Goal: Task Accomplishment & Management: Manage account settings

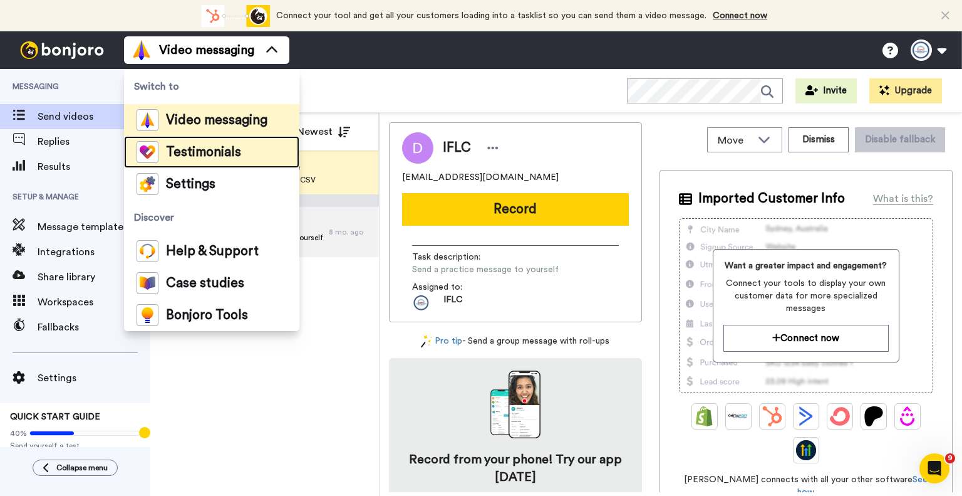
click at [185, 152] on span "Testimonials" at bounding box center [203, 152] width 75 height 13
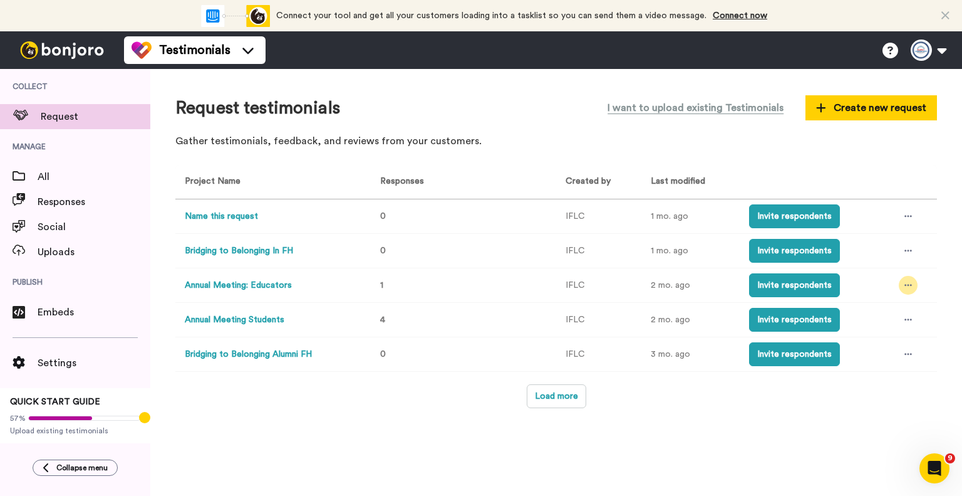
click at [905, 288] on icon at bounding box center [909, 285] width 8 height 9
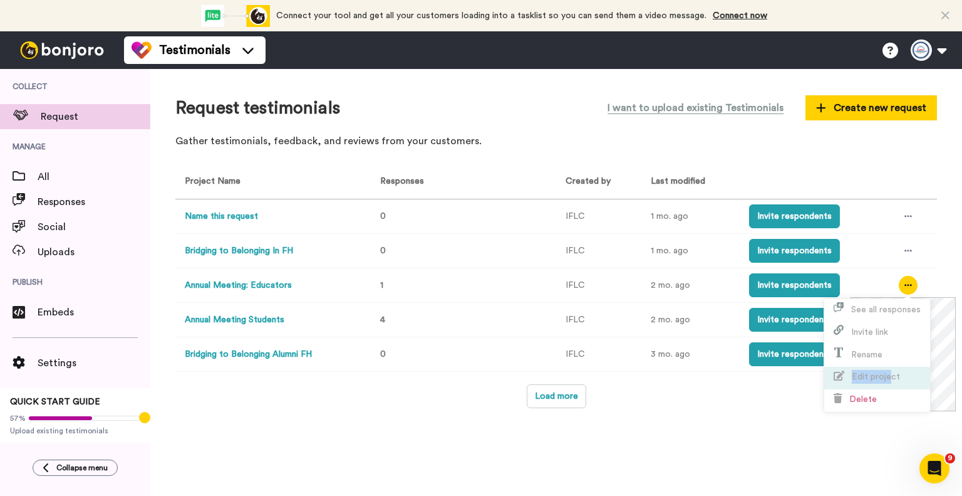
drag, startPoint x: 891, startPoint y: 365, endPoint x: 891, endPoint y: 373, distance: 7.5
click at [891, 373] on ul "See all responses Invite link Rename Edit project Delete" at bounding box center [877, 355] width 106 height 113
click at [891, 373] on span "Edit project" at bounding box center [876, 376] width 48 height 9
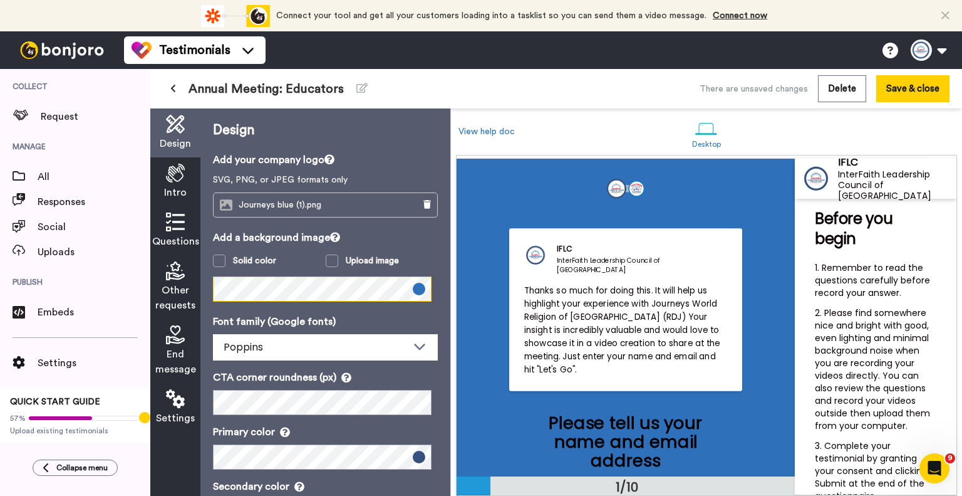
click at [200, 291] on div "Design Add your company logo SVG, PNG, or JPEG formats only Journeys blue (1).p…" at bounding box center [325, 301] width 250 height 387
click at [176, 225] on icon at bounding box center [175, 221] width 19 height 19
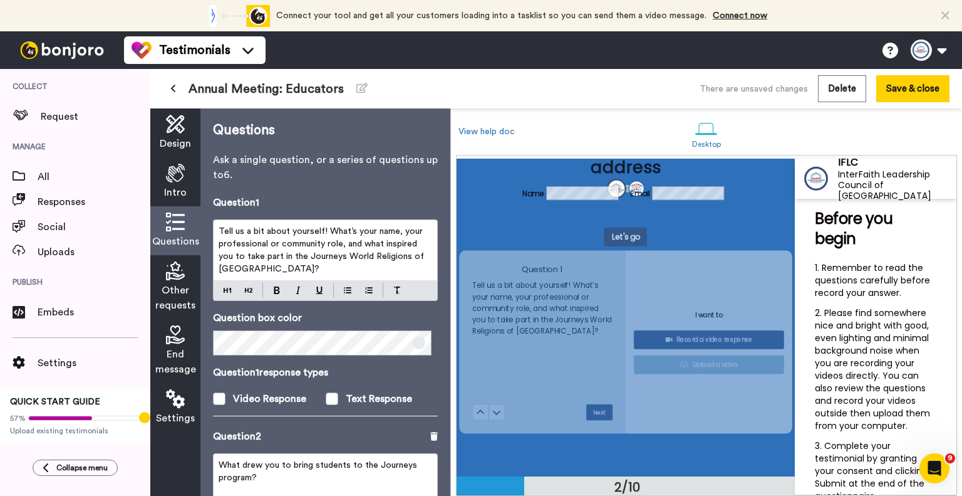
click at [163, 169] on div "Intro" at bounding box center [175, 181] width 50 height 49
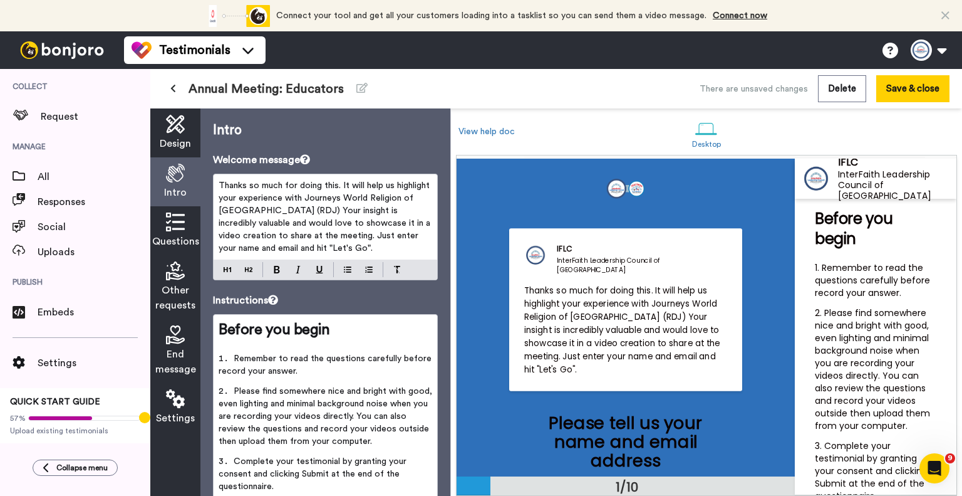
click at [356, 236] on span "Thanks so much for doing this. It will help us highlight your experience with J…" at bounding box center [326, 216] width 214 height 71
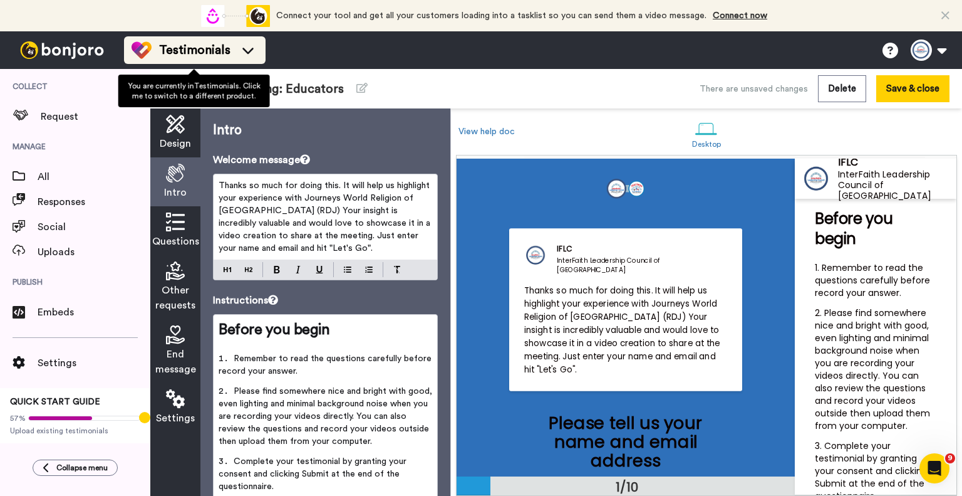
click at [188, 48] on span "Testimonials" at bounding box center [194, 50] width 71 height 18
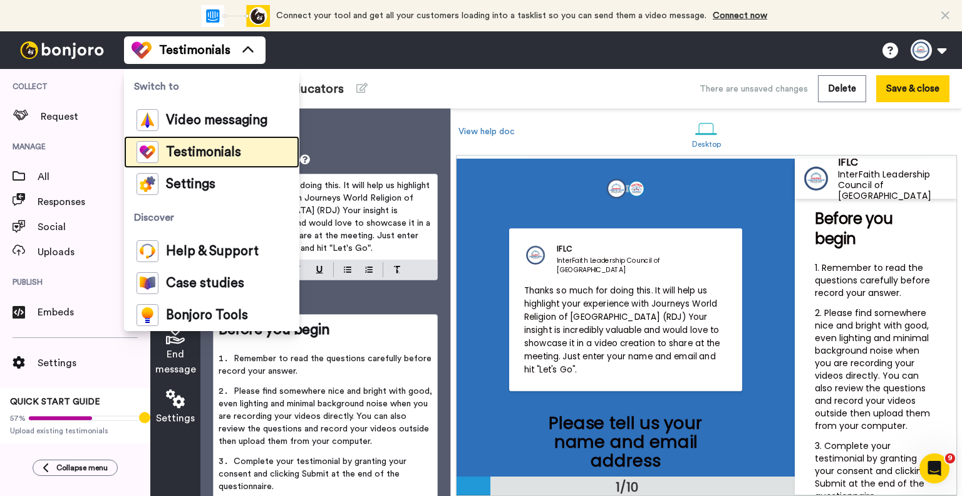
click at [190, 158] on div "Testimonials" at bounding box center [189, 152] width 105 height 22
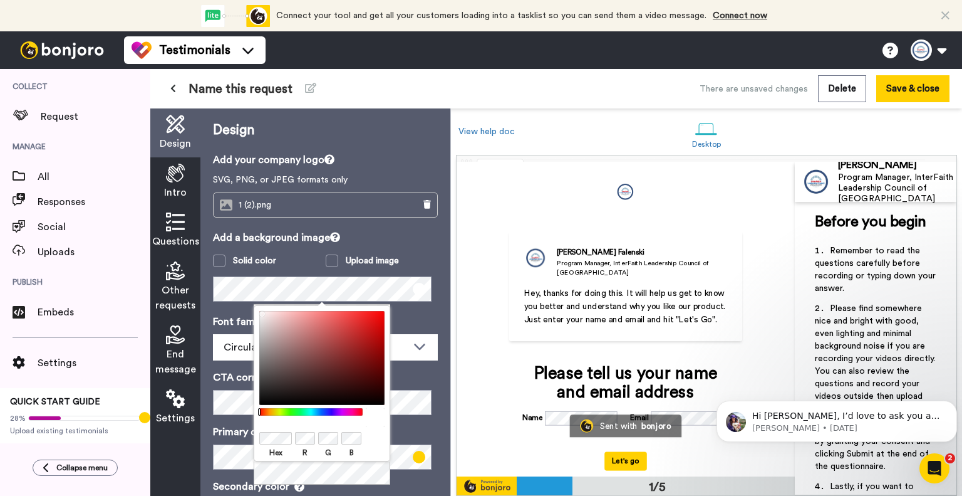
click at [411, 373] on p "CTA corner roundness (px)" at bounding box center [325, 377] width 225 height 15
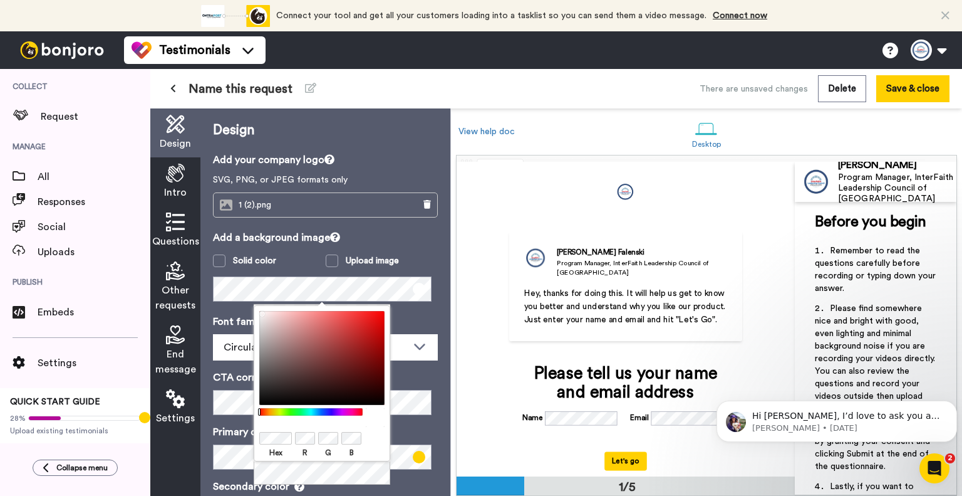
click at [421, 435] on p "Primary color" at bounding box center [325, 431] width 225 height 15
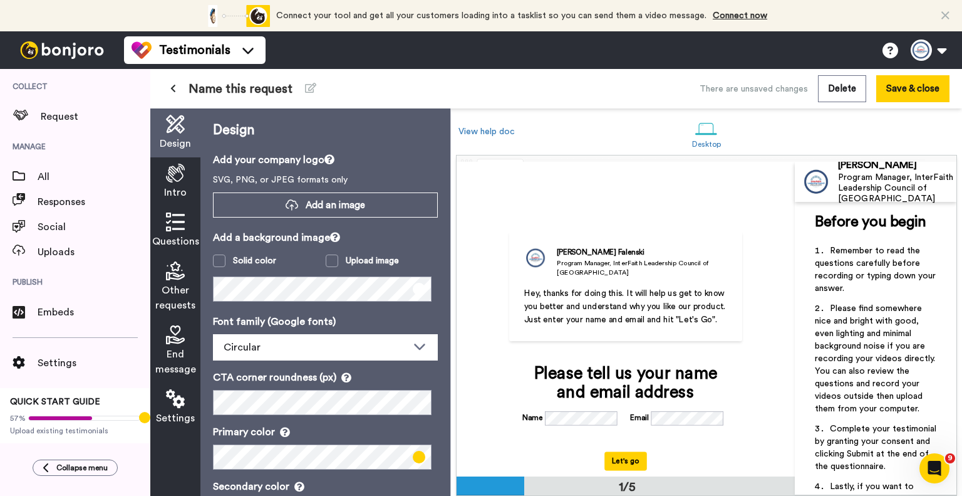
click at [401, 424] on p "Primary color" at bounding box center [325, 431] width 225 height 15
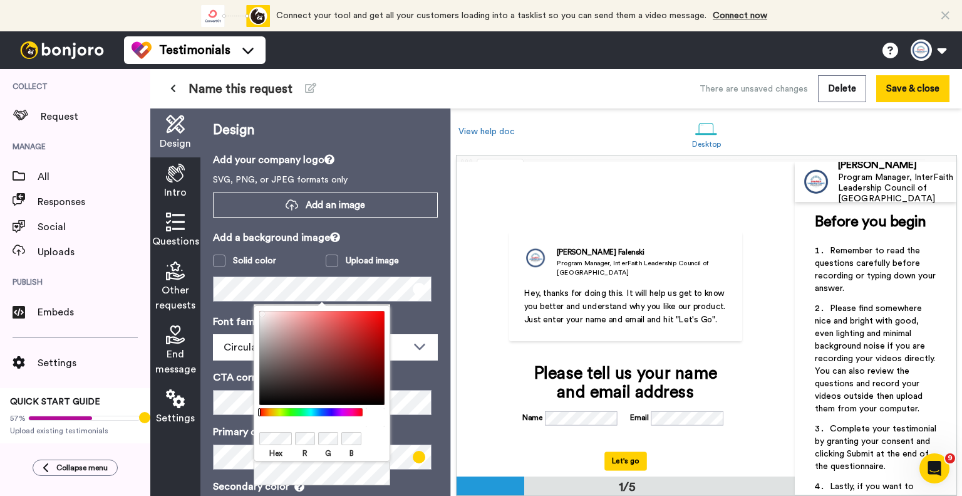
click at [311, 346] on div at bounding box center [321, 358] width 125 height 94
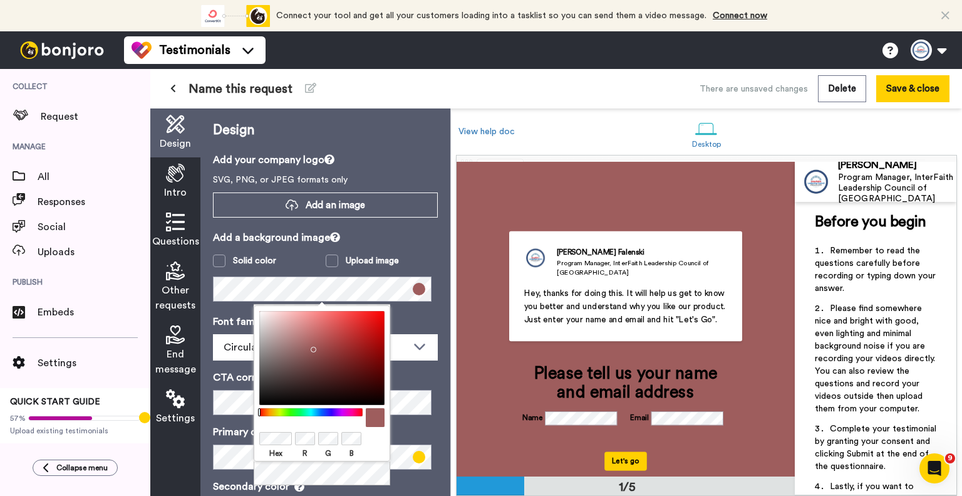
click at [319, 346] on div at bounding box center [321, 358] width 125 height 94
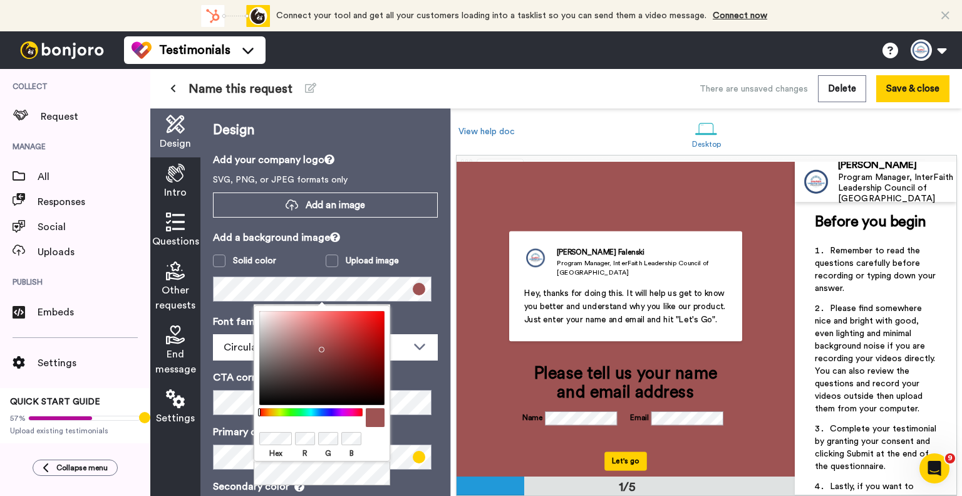
click at [369, 351] on div at bounding box center [321, 358] width 125 height 94
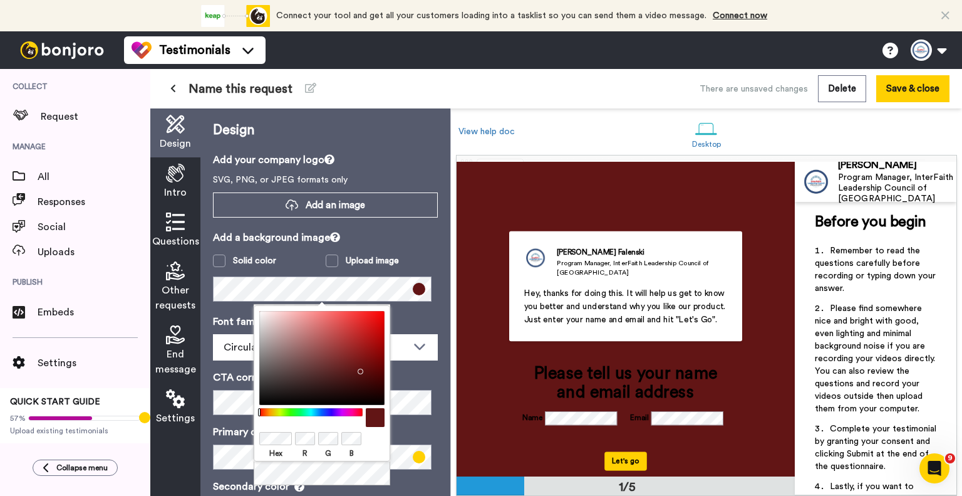
click at [358, 368] on div at bounding box center [321, 358] width 125 height 94
click at [352, 364] on div at bounding box center [321, 358] width 125 height 94
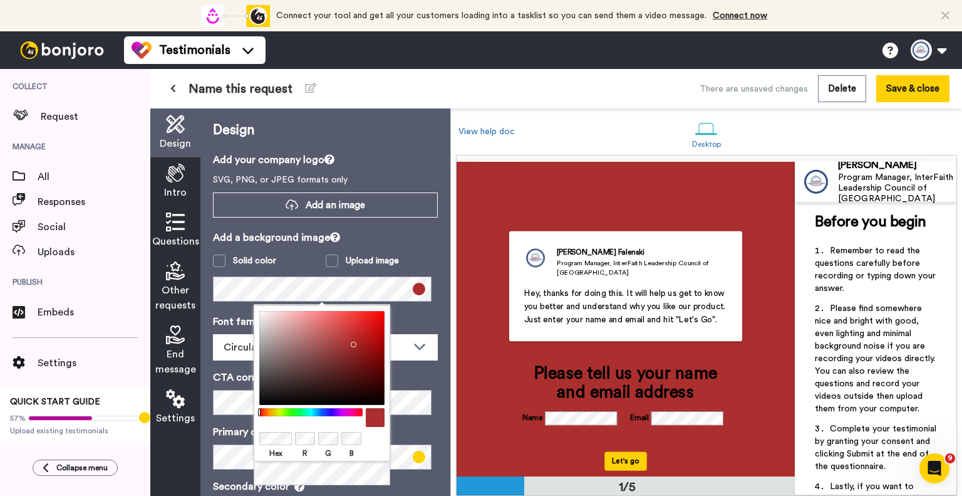
click at [351, 341] on div at bounding box center [321, 358] width 125 height 94
click at [348, 340] on div at bounding box center [321, 358] width 125 height 94
click at [348, 373] on div at bounding box center [321, 358] width 125 height 94
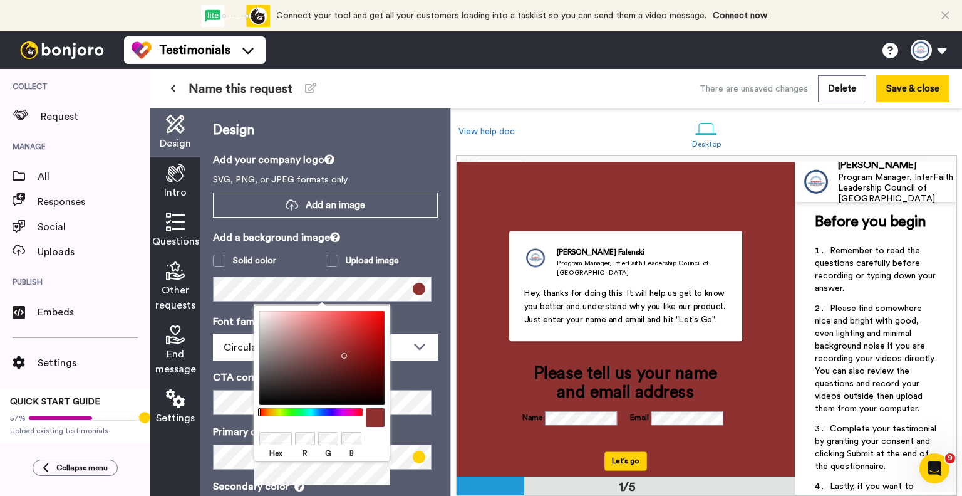
click at [341, 353] on div at bounding box center [321, 358] width 125 height 94
click at [338, 326] on div at bounding box center [321, 358] width 125 height 94
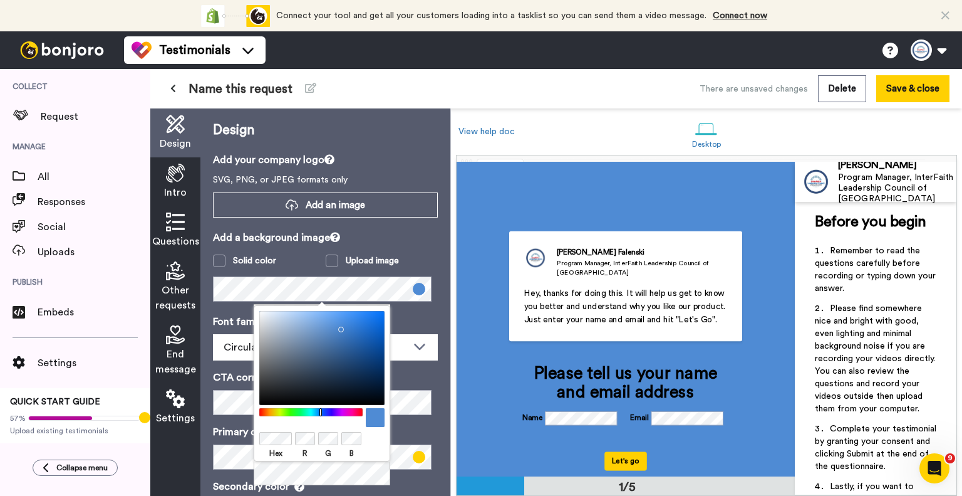
drag, startPoint x: 321, startPoint y: 409, endPoint x: 328, endPoint y: 409, distance: 7.5
click at [321, 409] on div at bounding box center [311, 412] width 108 height 8
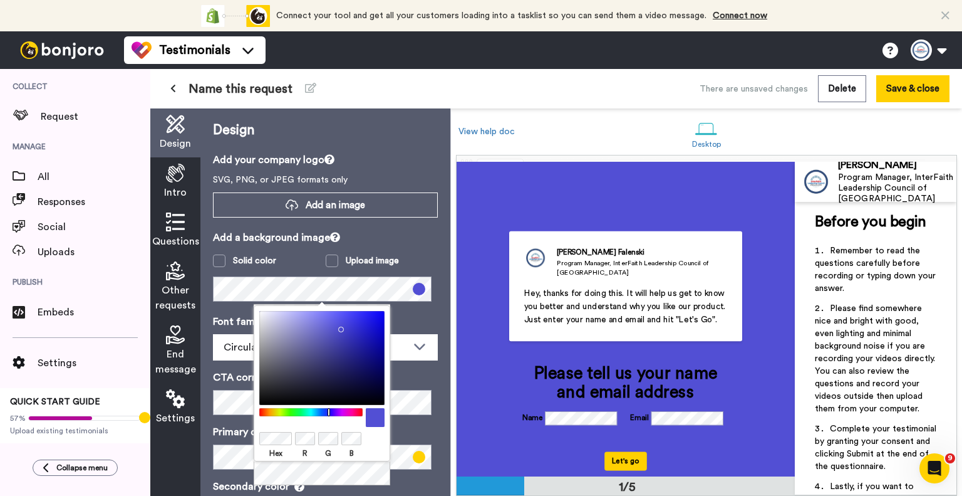
click at [329, 409] on div at bounding box center [311, 412] width 108 height 8
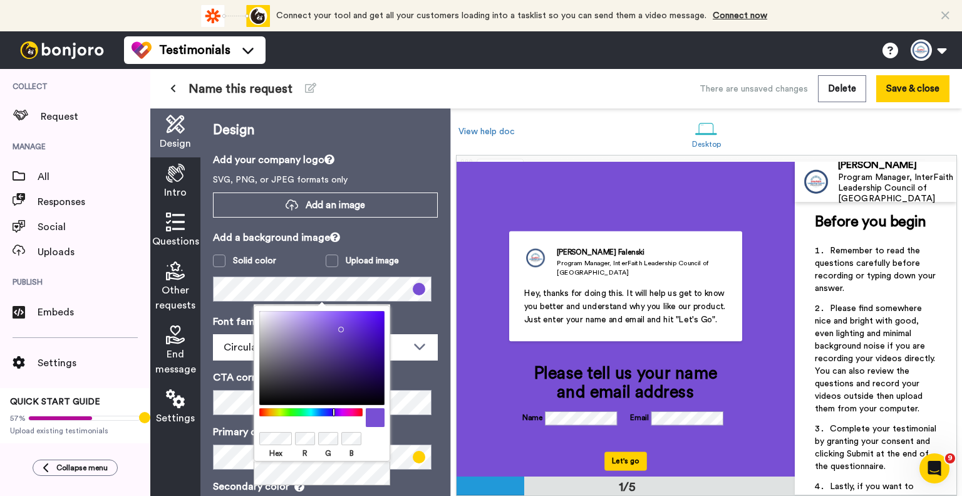
click at [334, 410] on div at bounding box center [311, 412] width 108 height 8
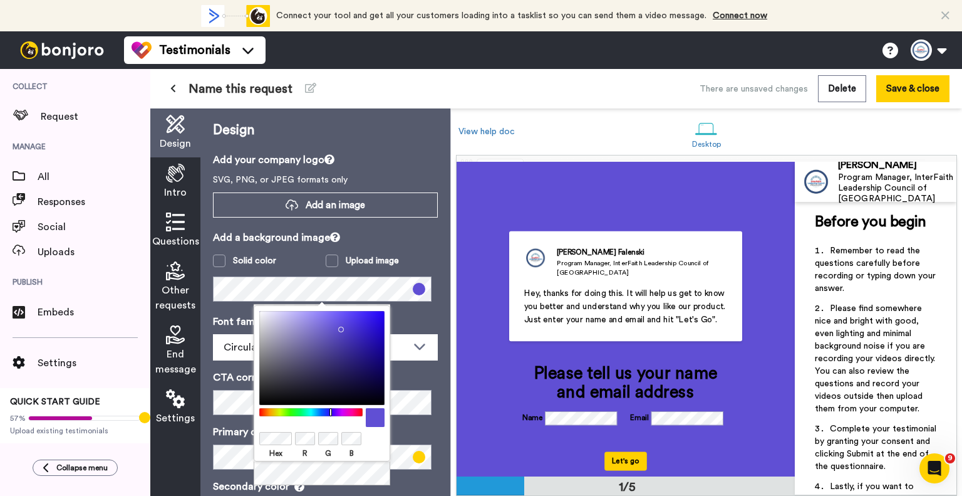
click at [331, 408] on div at bounding box center [311, 412] width 108 height 8
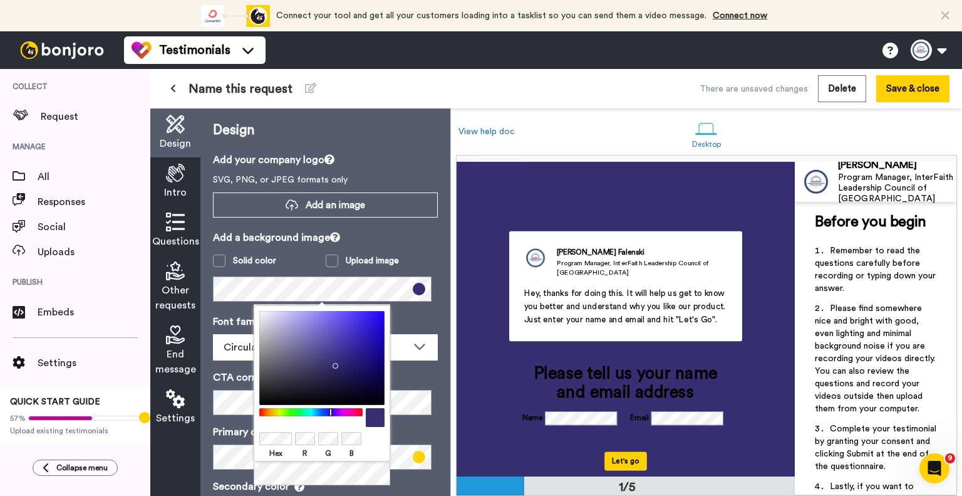
drag, startPoint x: 333, startPoint y: 363, endPoint x: 348, endPoint y: 345, distance: 23.5
click at [333, 362] on div at bounding box center [321, 358] width 125 height 94
click at [349, 343] on div at bounding box center [321, 358] width 125 height 94
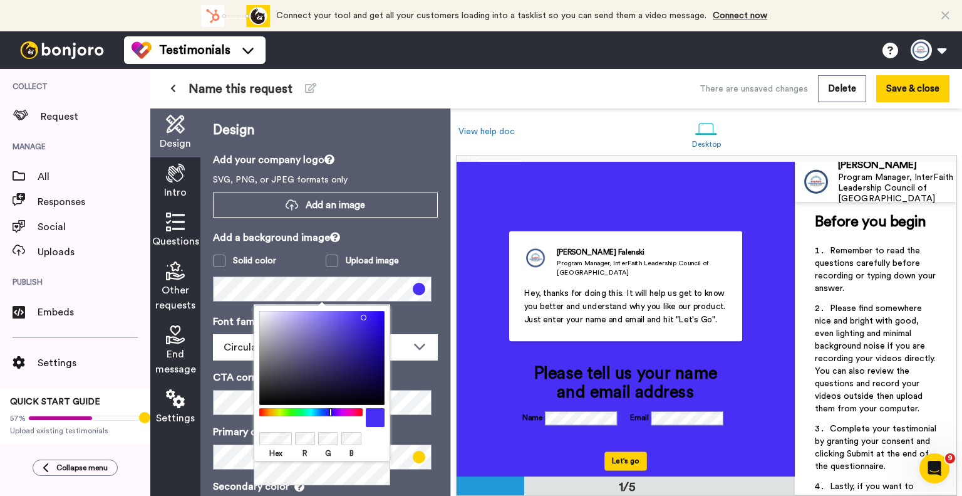
click at [361, 314] on div at bounding box center [321, 358] width 125 height 94
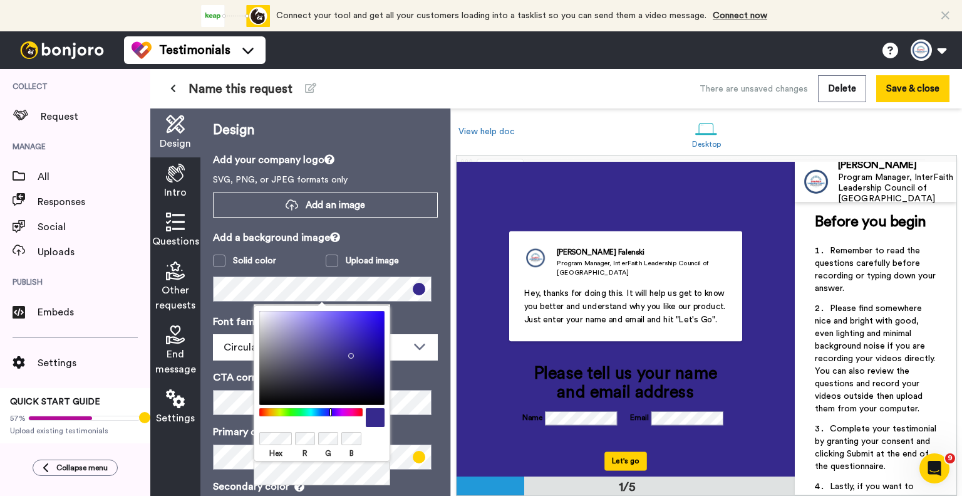
click at [348, 353] on div at bounding box center [321, 358] width 125 height 94
click at [432, 368] on div "Design Add your company logo SVG, PNG, or JPEG formats only Add an image Add a …" at bounding box center [325, 301] width 250 height 387
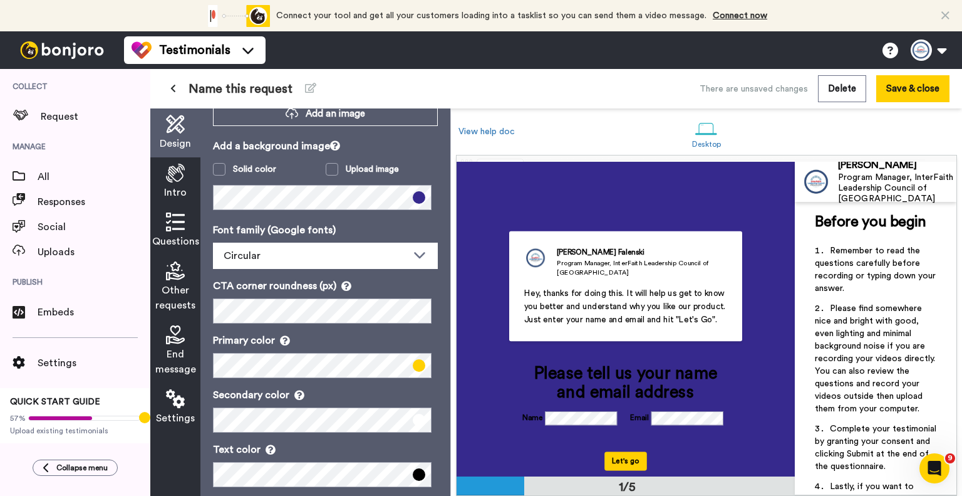
scroll to position [107, 0]
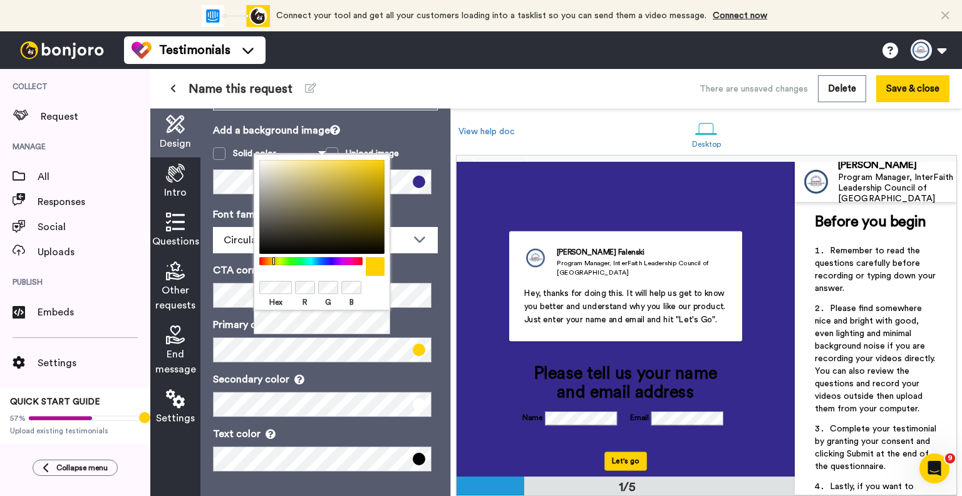
click at [311, 377] on p "Secondary color" at bounding box center [325, 378] width 225 height 15
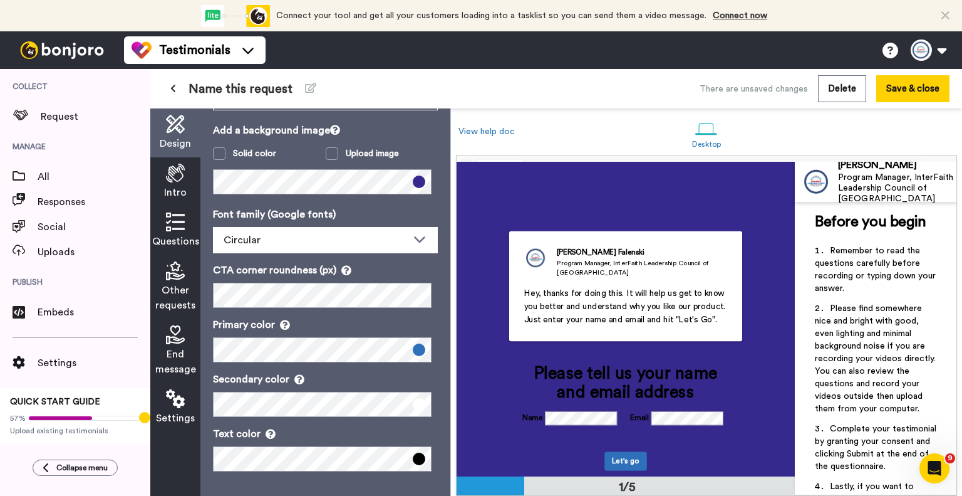
click at [374, 388] on div "Secondary color" at bounding box center [325, 393] width 225 height 45
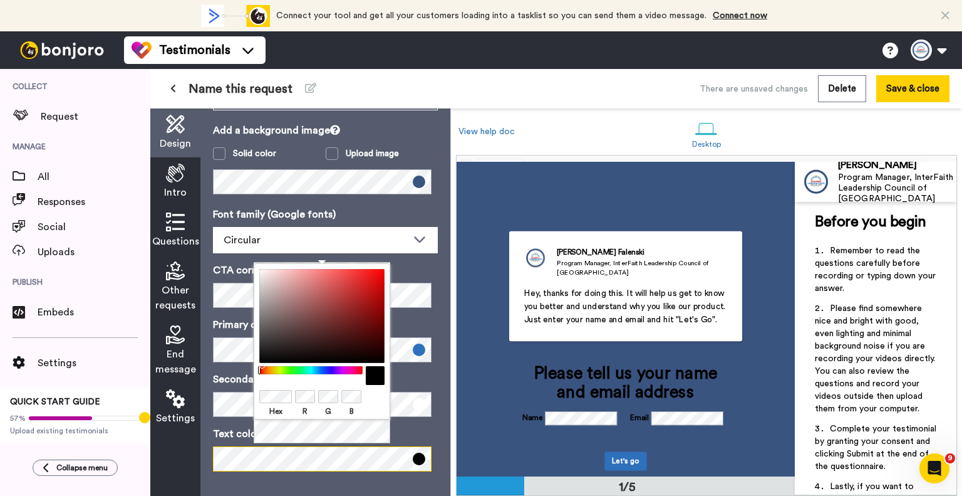
click at [332, 445] on div "Text color" at bounding box center [325, 448] width 225 height 45
click at [337, 428] on div "Hex R G B" at bounding box center [322, 353] width 137 height 181
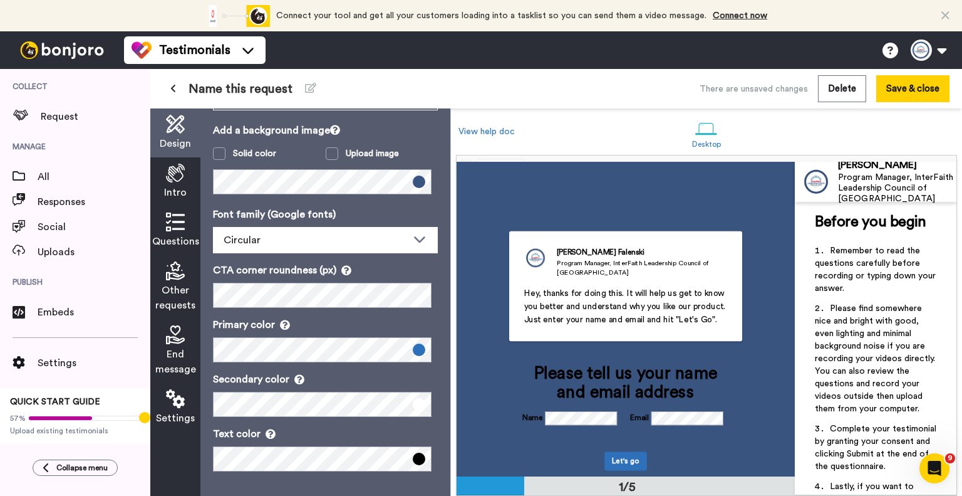
click at [426, 383] on p "Secondary color" at bounding box center [325, 378] width 225 height 15
click at [173, 181] on icon at bounding box center [175, 172] width 19 height 19
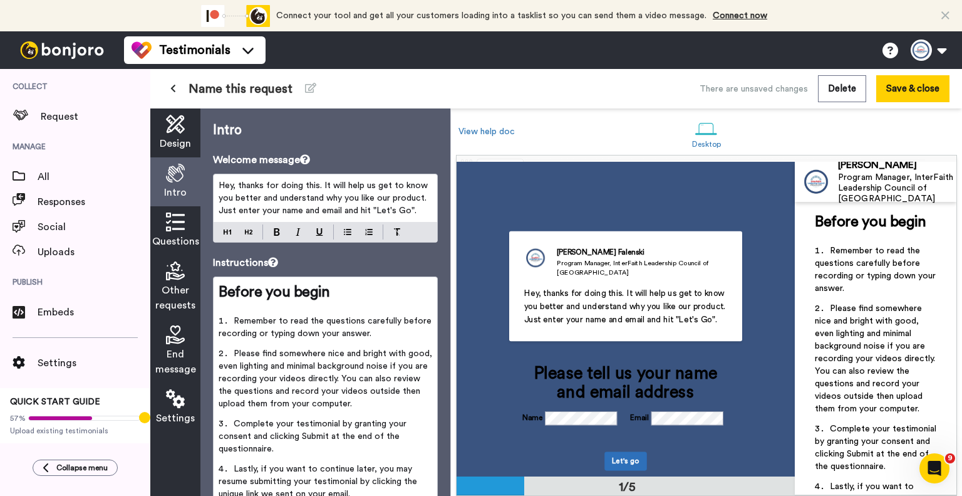
click at [392, 202] on p "Hey, thanks for doing this. It will help us get to know you better and understa…" at bounding box center [326, 198] width 214 height 38
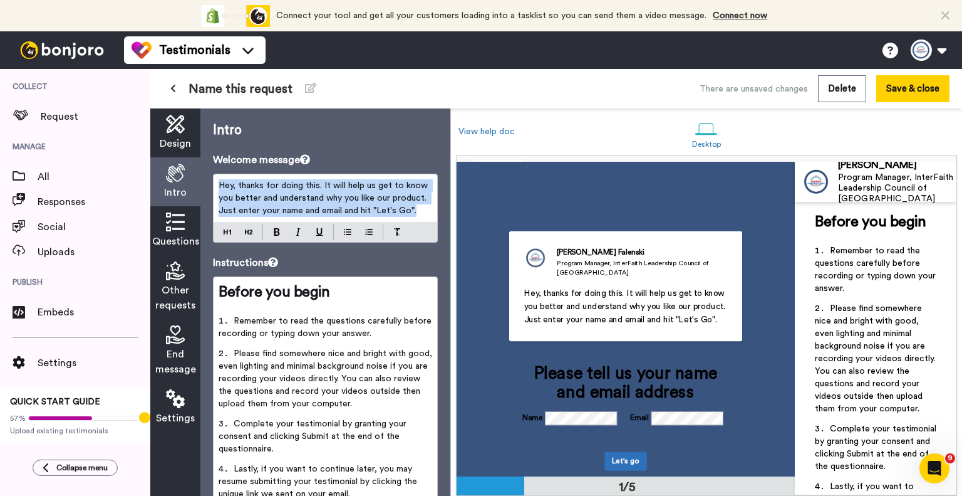
drag, startPoint x: 414, startPoint y: 210, endPoint x: 198, endPoint y: 185, distance: 217.6
click at [198, 185] on div "Design Intro Questions Other requests End message Settings Intro Welcome messag…" at bounding box center [300, 301] width 300 height 387
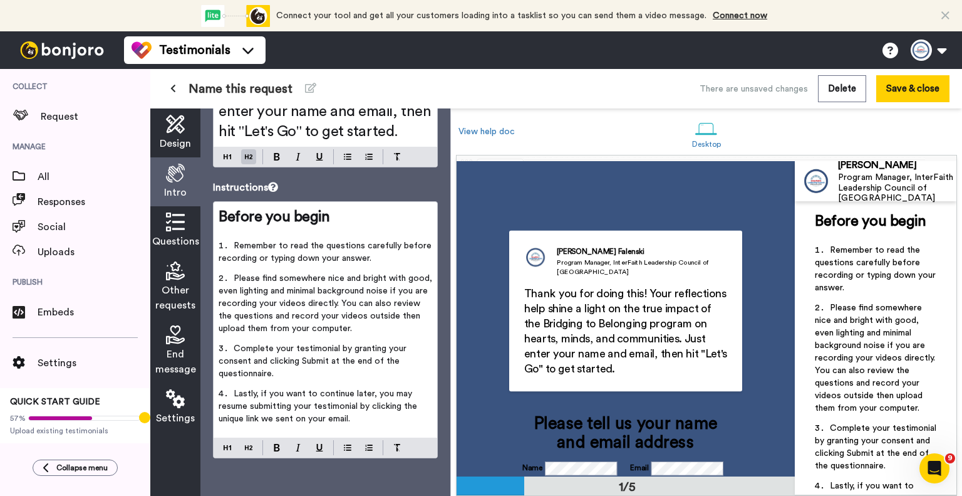
scroll to position [197, 0]
click at [178, 219] on icon at bounding box center [175, 221] width 19 height 19
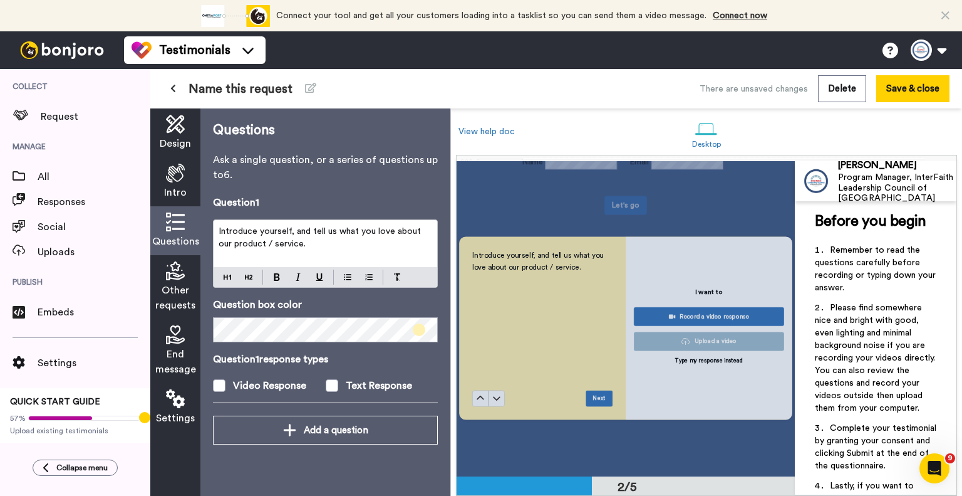
scroll to position [308, 0]
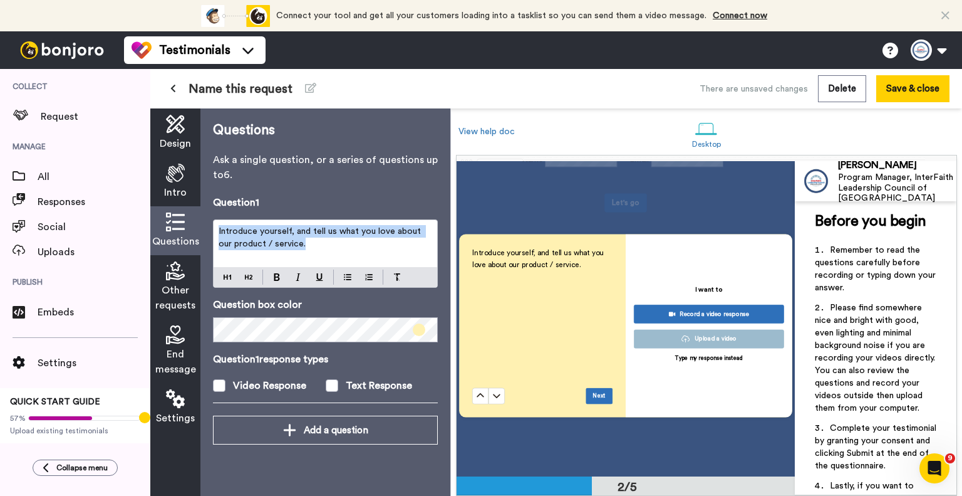
drag, startPoint x: 311, startPoint y: 239, endPoint x: 189, endPoint y: 230, distance: 121.8
click at [189, 230] on div "Design Intro Questions Other requests End message Settings Questions Ask a sing…" at bounding box center [300, 301] width 300 height 387
click at [251, 272] on div "What inspired you to work so closely with this particular community group?" at bounding box center [325, 253] width 225 height 68
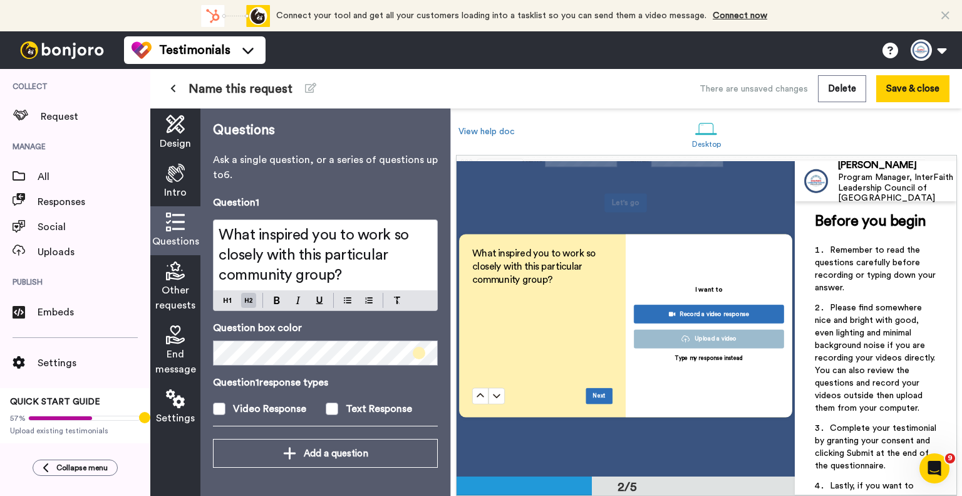
click at [387, 255] on span "What inspired you to work so closely with this particular community group?" at bounding box center [316, 254] width 194 height 55
drag, startPoint x: 333, startPoint y: 275, endPoint x: 453, endPoint y: 273, distance: 120.3
click at [334, 275] on span "What inspired you to work so closely with this particular community group?" at bounding box center [316, 254] width 194 height 55
click at [393, 255] on h2 "What inspired you to work so closely with this particular community group?" at bounding box center [326, 255] width 214 height 60
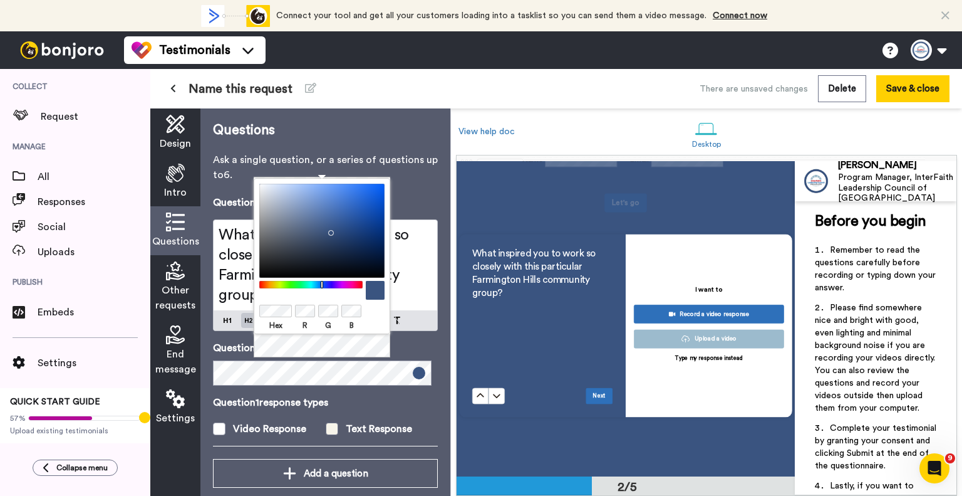
click at [388, 424] on div "Text Response" at bounding box center [379, 428] width 66 height 15
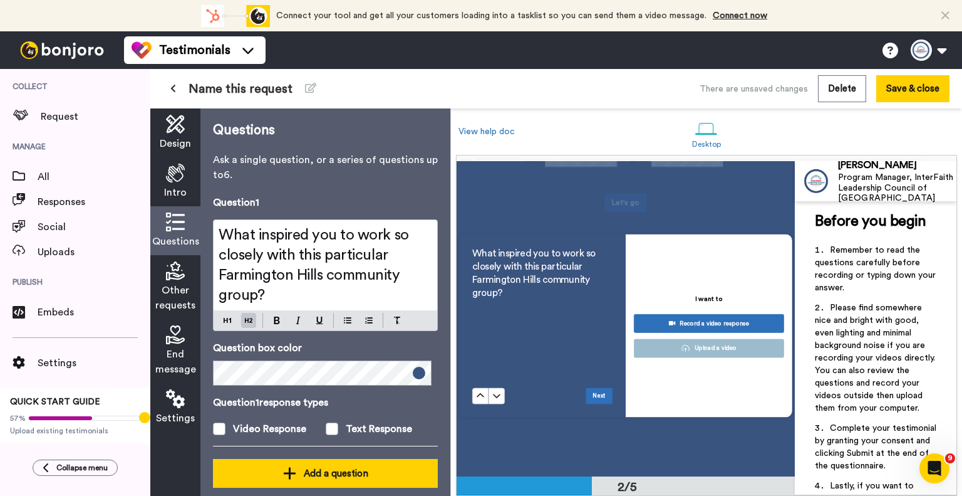
click at [348, 472] on div "Add a question" at bounding box center [325, 472] width 205 height 15
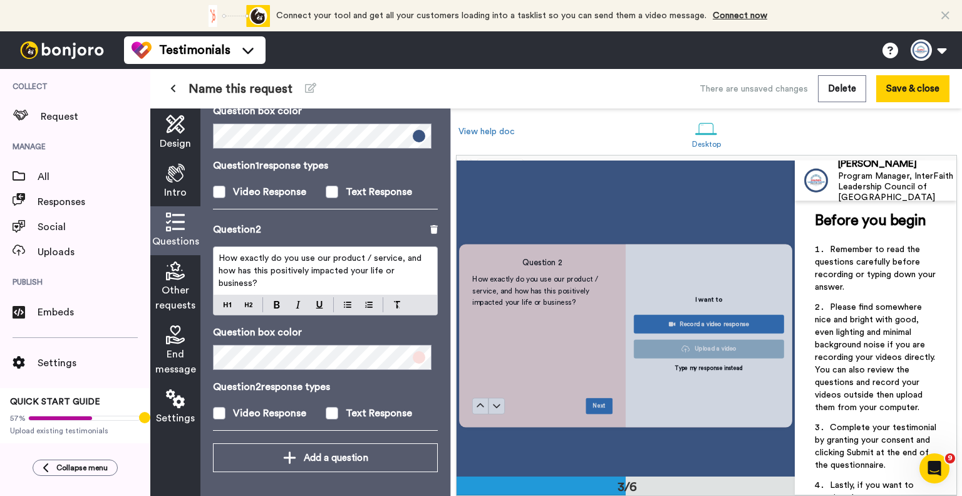
scroll to position [618, 0]
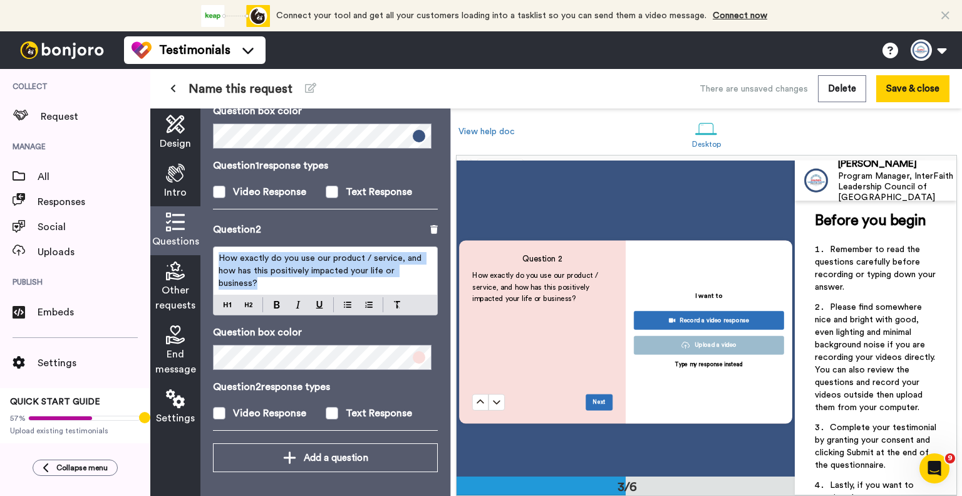
drag, startPoint x: 268, startPoint y: 286, endPoint x: 210, endPoint y: 257, distance: 64.2
click at [210, 257] on div "Questions Ask a single question, or a series of questions up to 6 . Question 1 …" at bounding box center [325, 301] width 250 height 387
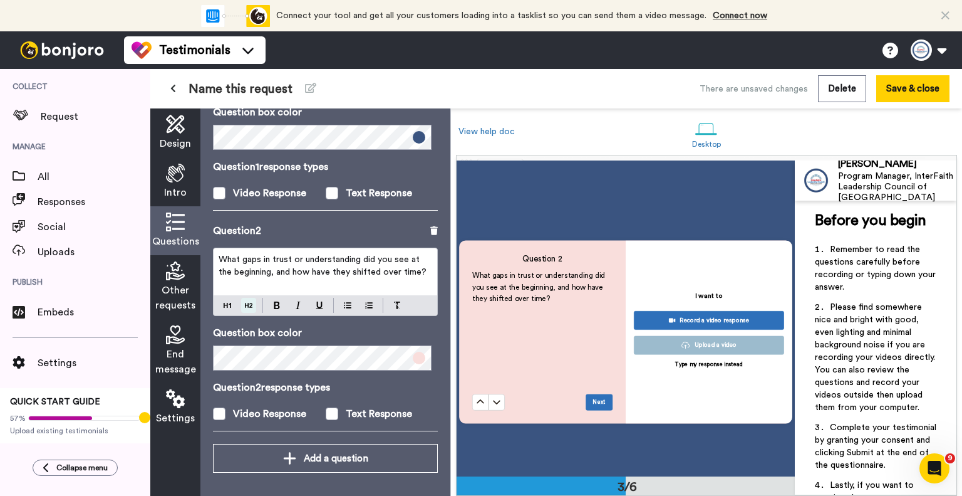
click at [254, 301] on div "What gaps in trust or understanding did you see at the beginning, and how have …" at bounding box center [325, 281] width 225 height 68
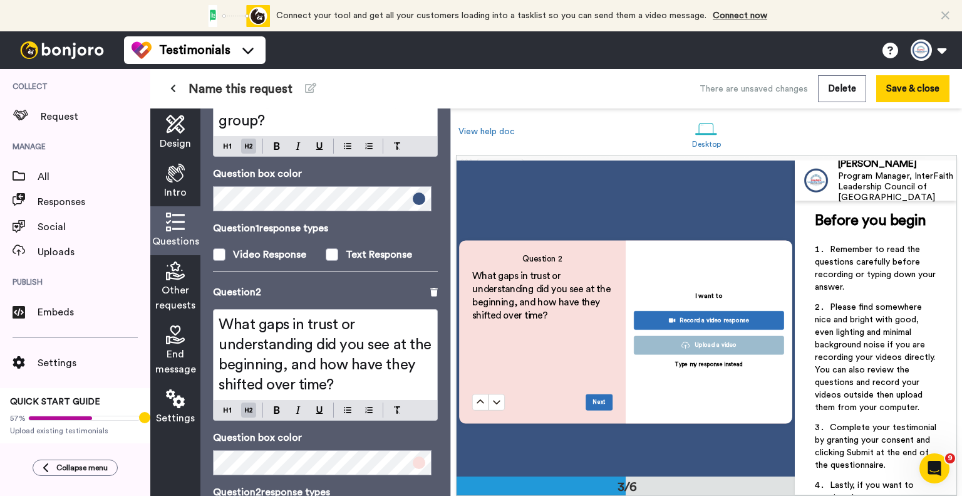
scroll to position [237, 0]
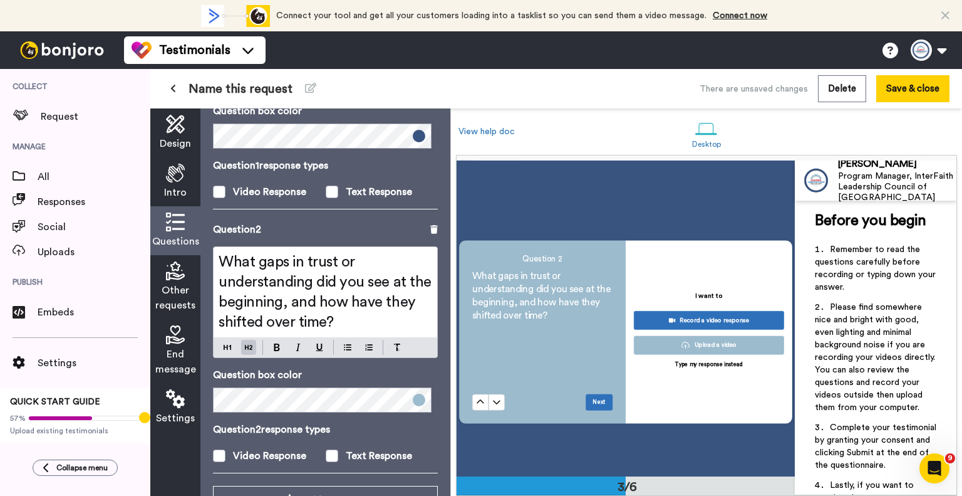
click at [311, 435] on div "Question 2 response types Video Response Text Response" at bounding box center [325, 442] width 225 height 41
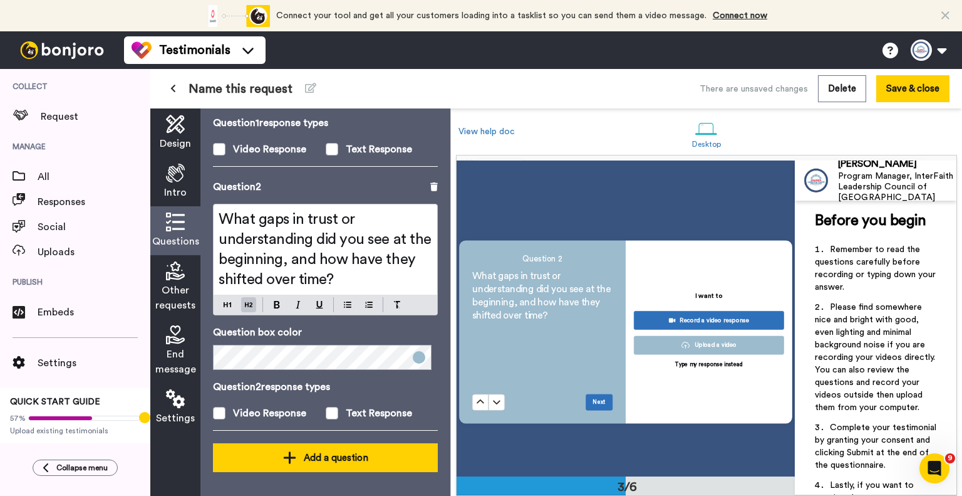
click at [306, 455] on div "Add a question" at bounding box center [325, 457] width 205 height 15
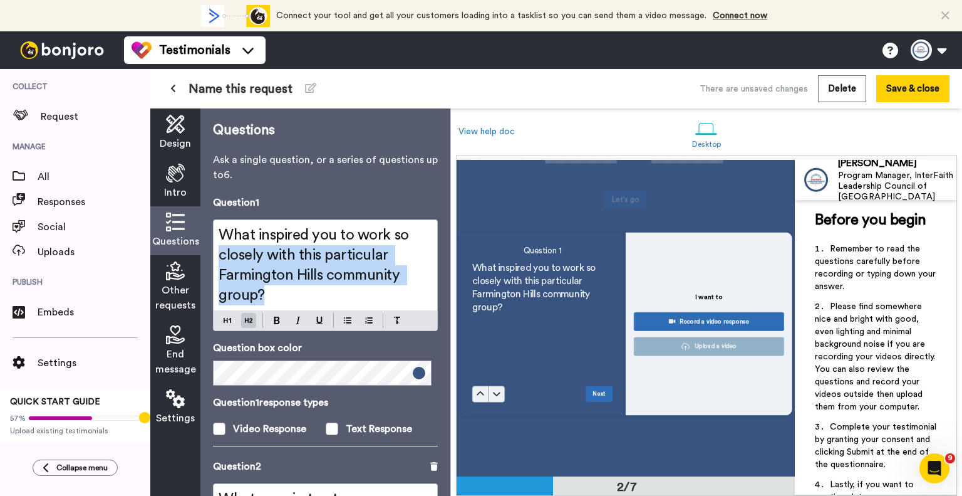
scroll to position [311, 0]
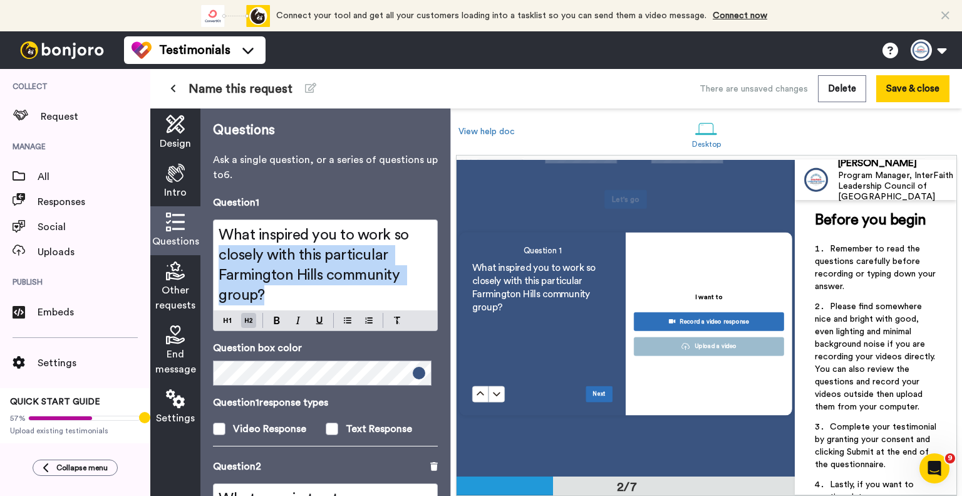
drag, startPoint x: 266, startPoint y: 297, endPoint x: 222, endPoint y: 242, distance: 70.1
click at [222, 242] on h2 "What inspired you to work so closely with this particular Farmington Hills comm…" at bounding box center [326, 265] width 214 height 80
click at [272, 294] on h2 "What inspired you to work so closely with this particular Farmington Hills comm…" at bounding box center [326, 265] width 214 height 80
drag, startPoint x: 271, startPoint y: 294, endPoint x: 221, endPoint y: 228, distance: 82.7
click at [221, 228] on h2 "What inspired you to work so closely with this particular Farmington Hills comm…" at bounding box center [326, 265] width 214 height 80
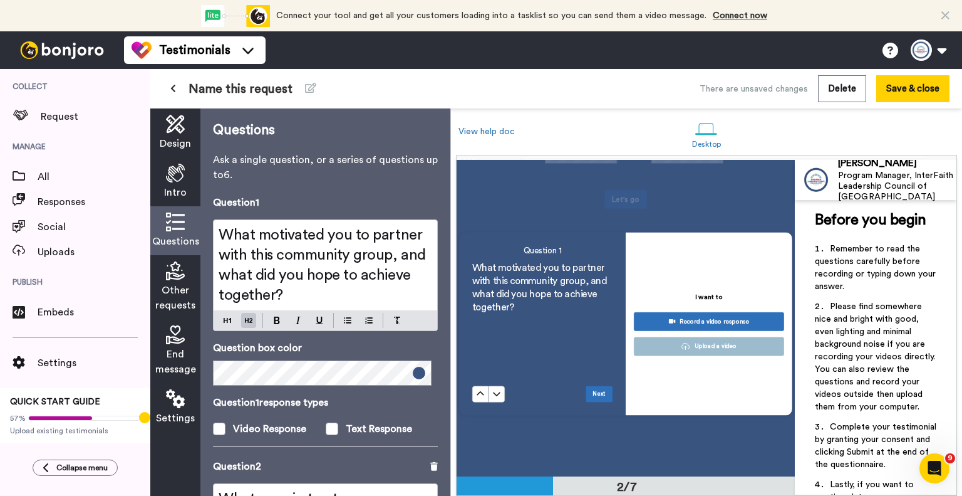
click at [270, 260] on span "What motivated you to partner with this community group, and what did you hope …" at bounding box center [324, 264] width 210 height 75
click at [274, 256] on span "What motivated you to partner with this community group, and what did you hope …" at bounding box center [324, 264] width 210 height 75
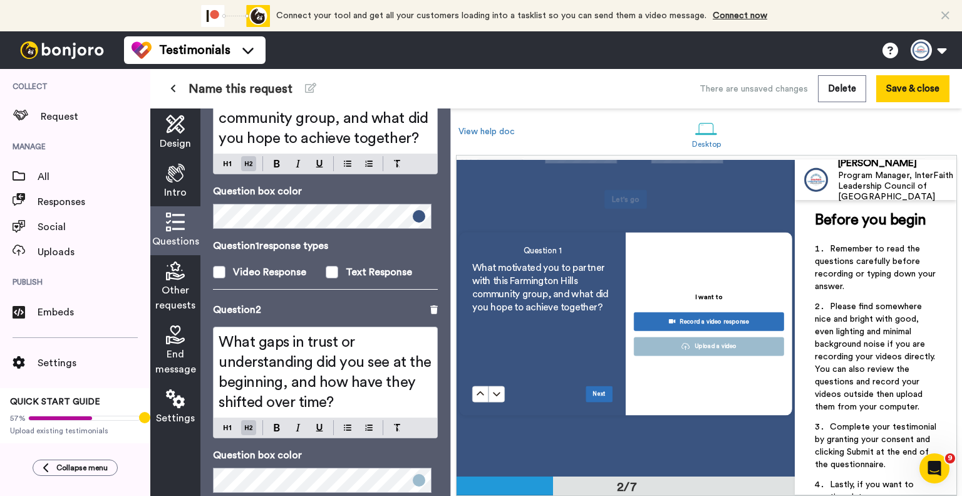
scroll to position [251, 0]
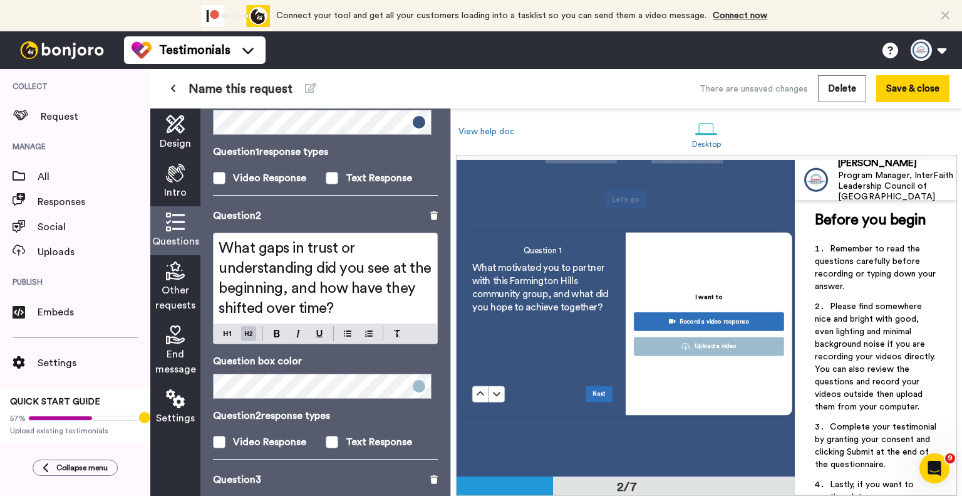
click at [363, 291] on span "What gaps in trust or understanding did you see at the beginning, and how have …" at bounding box center [327, 278] width 216 height 75
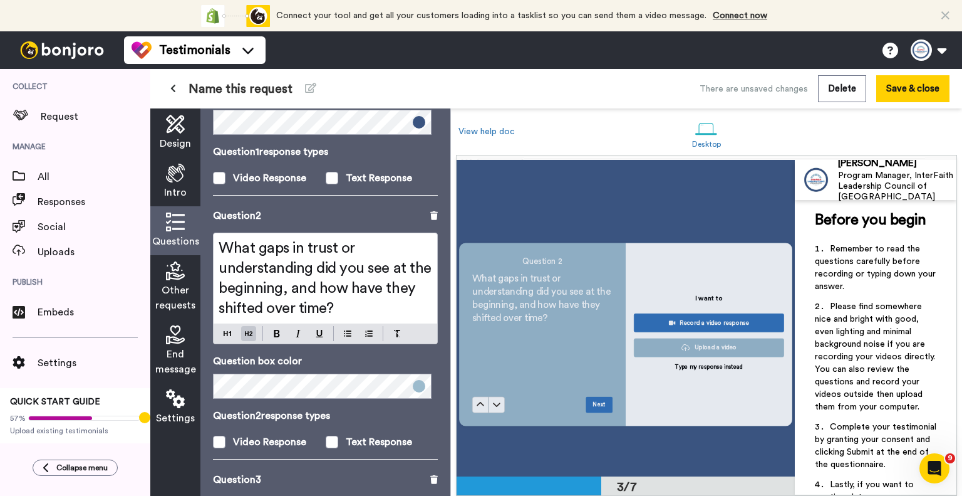
scroll to position [621, 0]
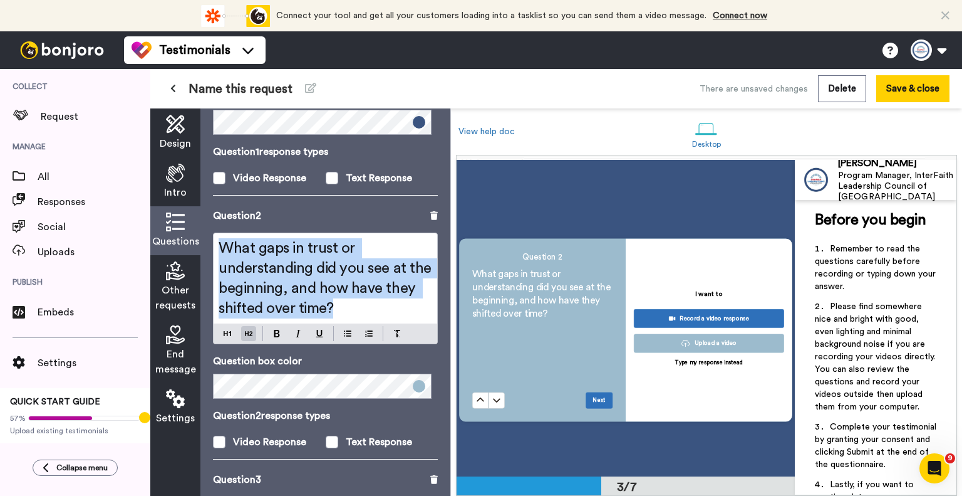
drag, startPoint x: 334, startPoint y: 311, endPoint x: 203, endPoint y: 251, distance: 144.1
click at [195, 255] on div "Design Intro Questions Other requests End message Settings Questions Ask a sing…" at bounding box center [300, 301] width 300 height 387
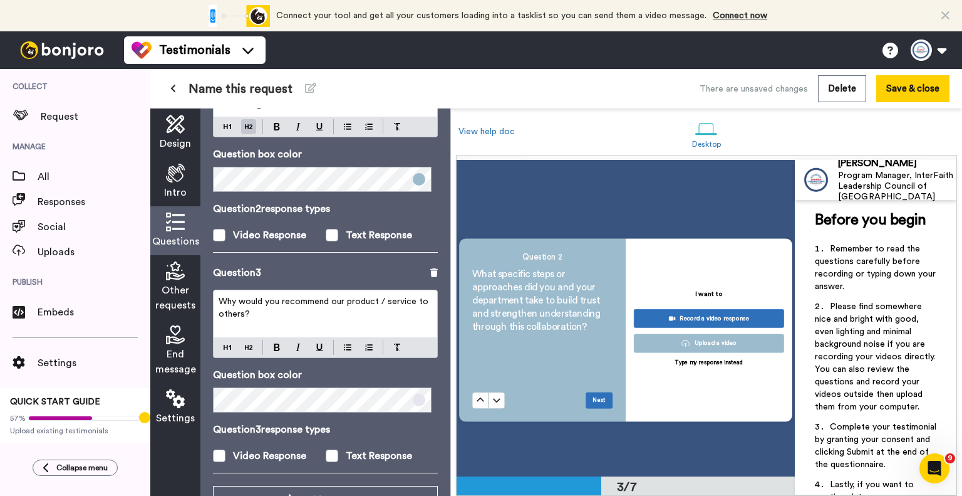
scroll to position [519, 0]
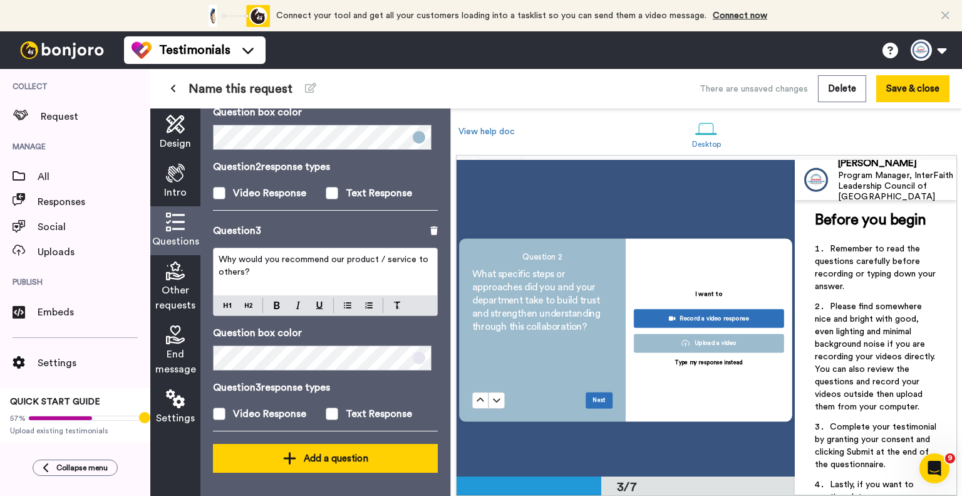
click at [266, 460] on div "Add a question" at bounding box center [325, 457] width 205 height 15
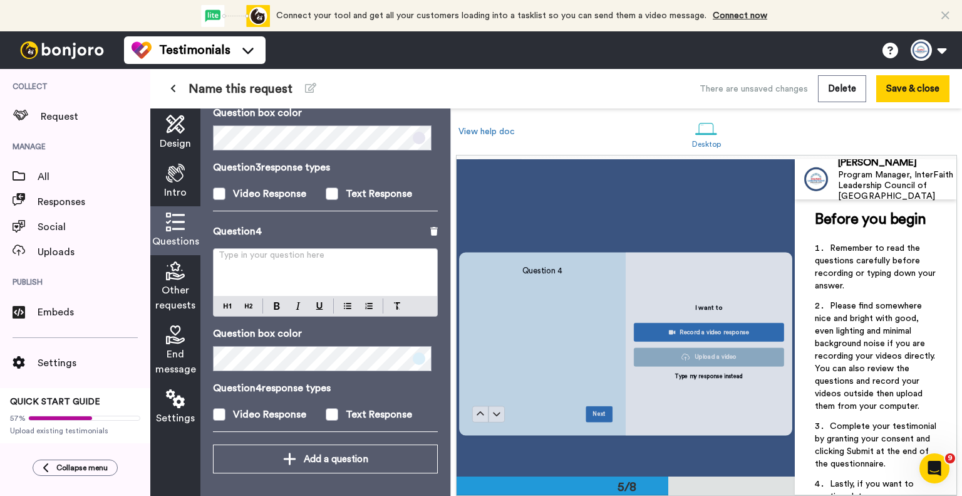
scroll to position [1242, 0]
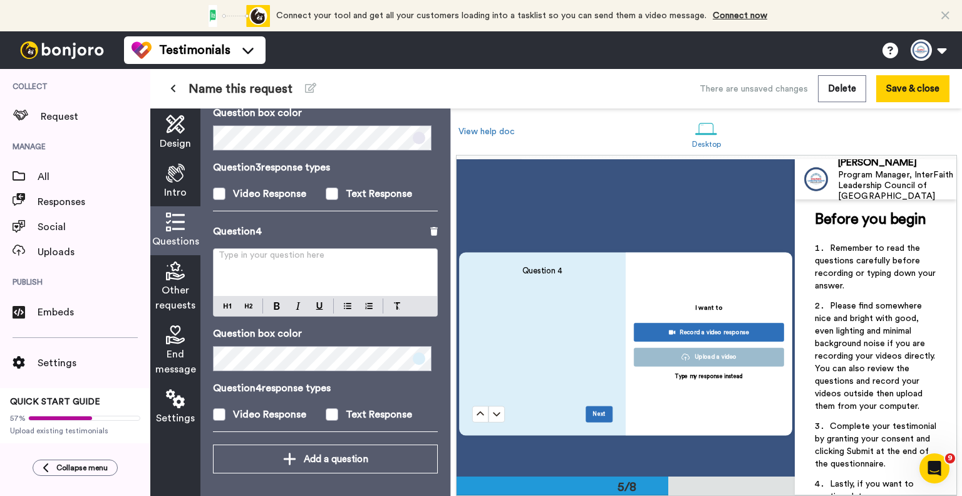
click at [276, 255] on p "Type in your question here ﻿" at bounding box center [326, 260] width 214 height 13
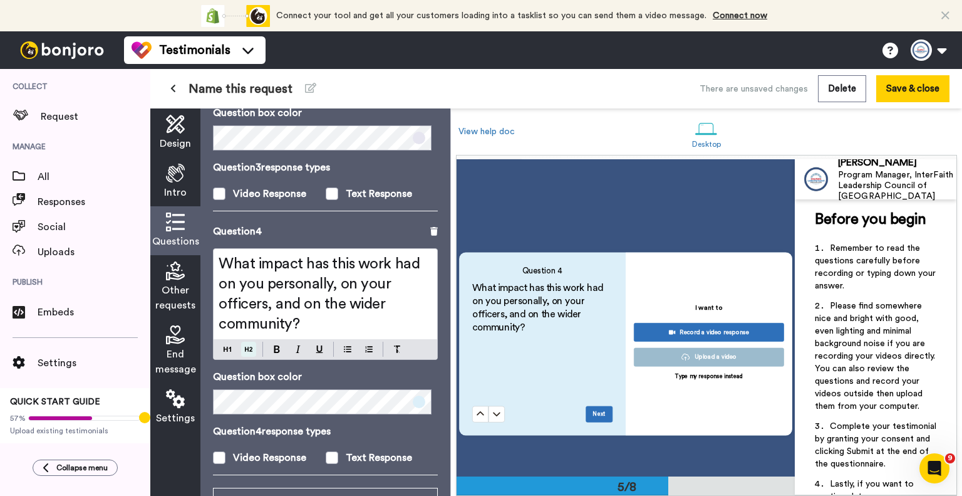
click at [249, 303] on div "What impact has this work had on you personally, on your officers, and on the w…" at bounding box center [325, 304] width 225 height 112
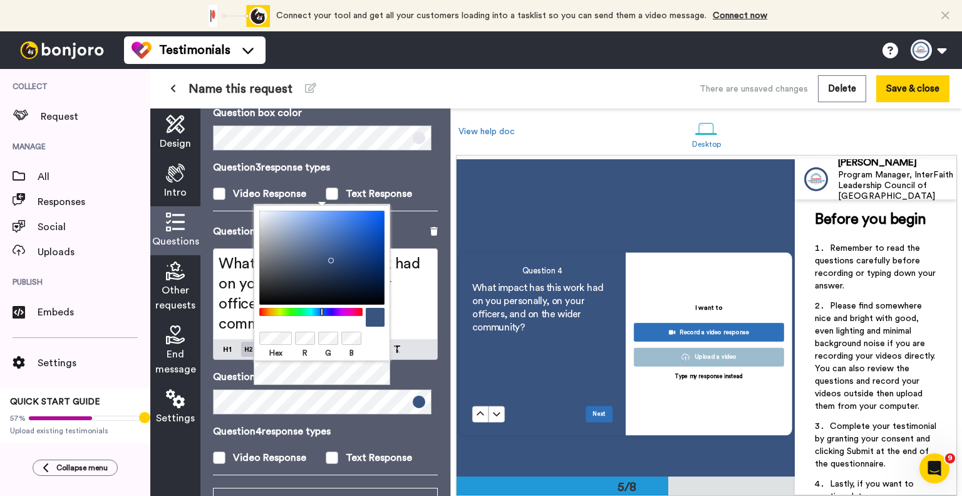
click at [380, 429] on p "Question 4 response types" at bounding box center [325, 430] width 225 height 15
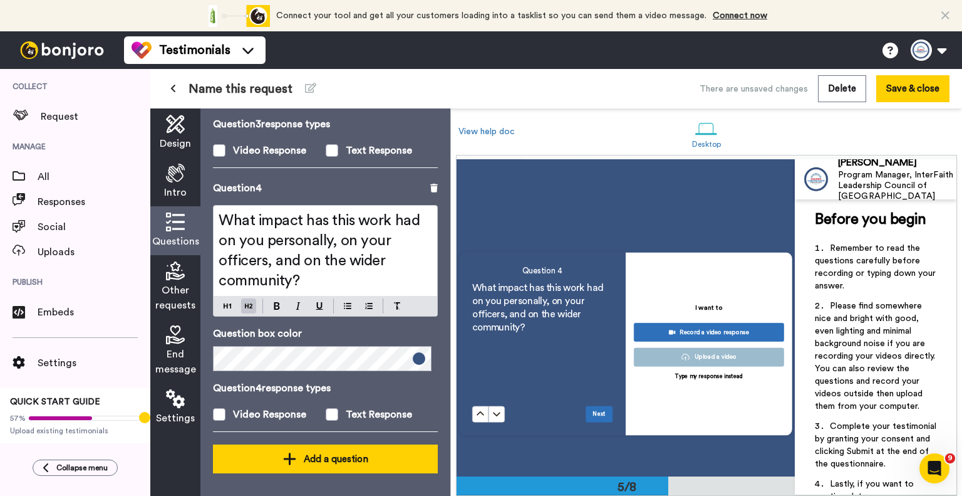
click at [340, 458] on div "Add a question" at bounding box center [325, 458] width 205 height 15
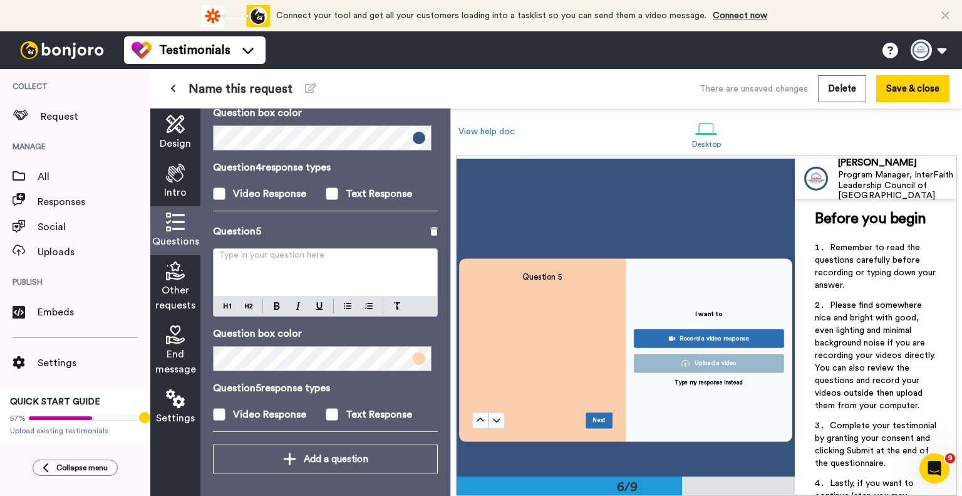
scroll to position [1554, 0]
click at [241, 262] on p "Type in your question here ﻿" at bounding box center [326, 260] width 214 height 13
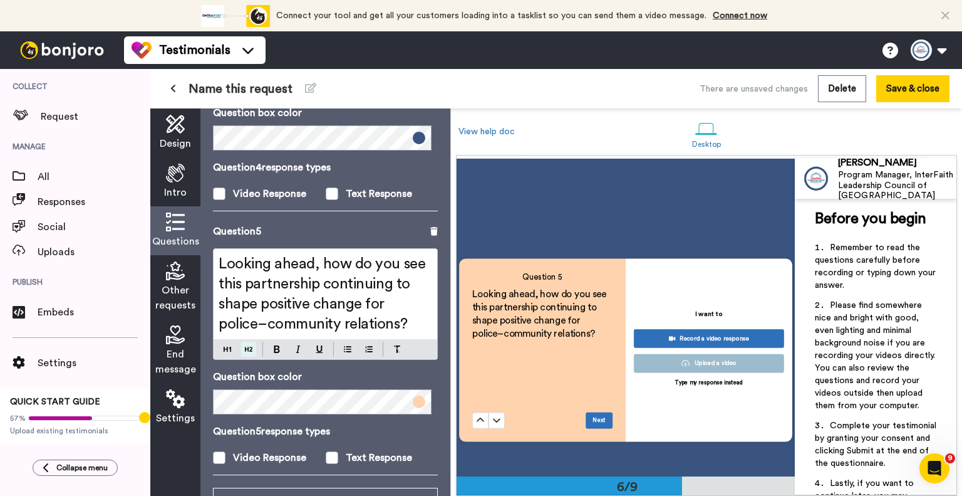
click at [245, 306] on div "Looking ahead, how do you see this partnership continuing to shape positive cha…" at bounding box center [325, 304] width 225 height 112
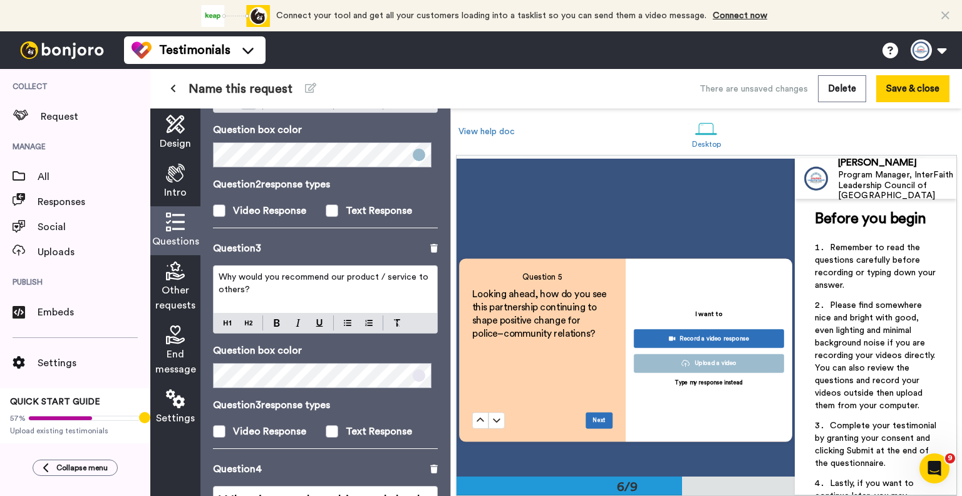
scroll to position [564, 0]
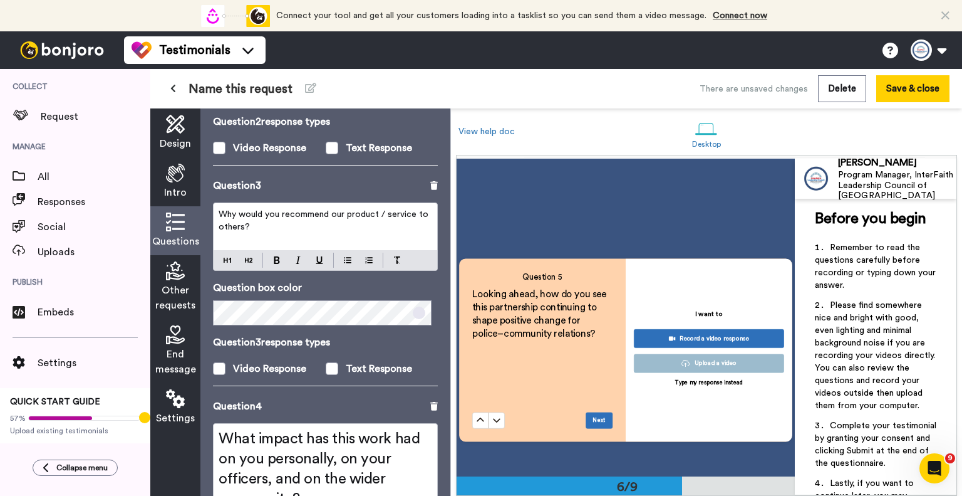
click at [256, 218] on p "Why would you recommend our product / service to others?" at bounding box center [326, 220] width 214 height 25
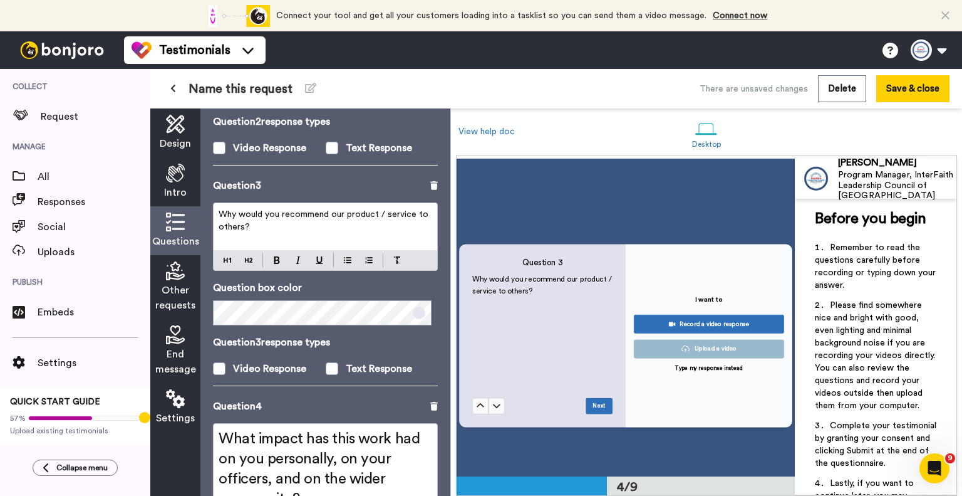
scroll to position [933, 0]
drag, startPoint x: 253, startPoint y: 227, endPoint x: 215, endPoint y: 209, distance: 41.5
click at [215, 209] on div "Why would you recommend our product / service to others?" at bounding box center [326, 226] width 224 height 47
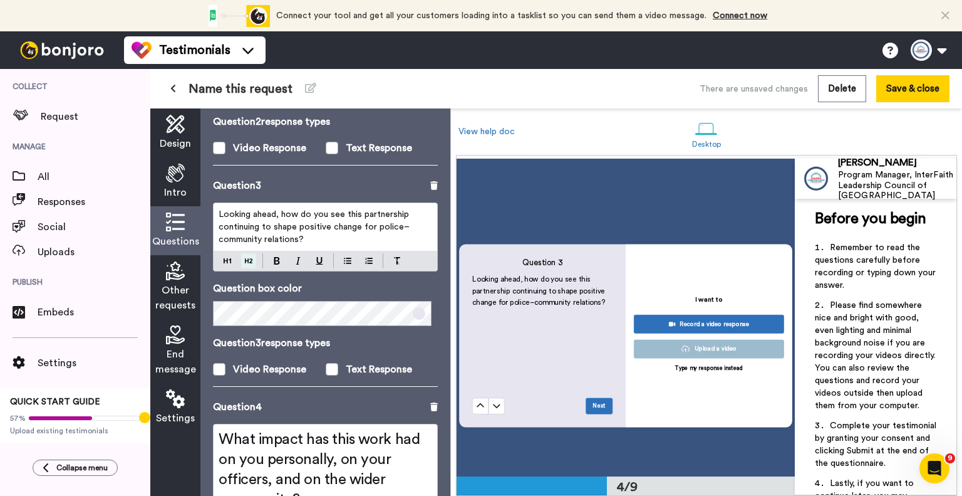
click at [253, 260] on div "Looking ahead, how do you see this partnership continuing to shape positive cha…" at bounding box center [325, 236] width 225 height 69
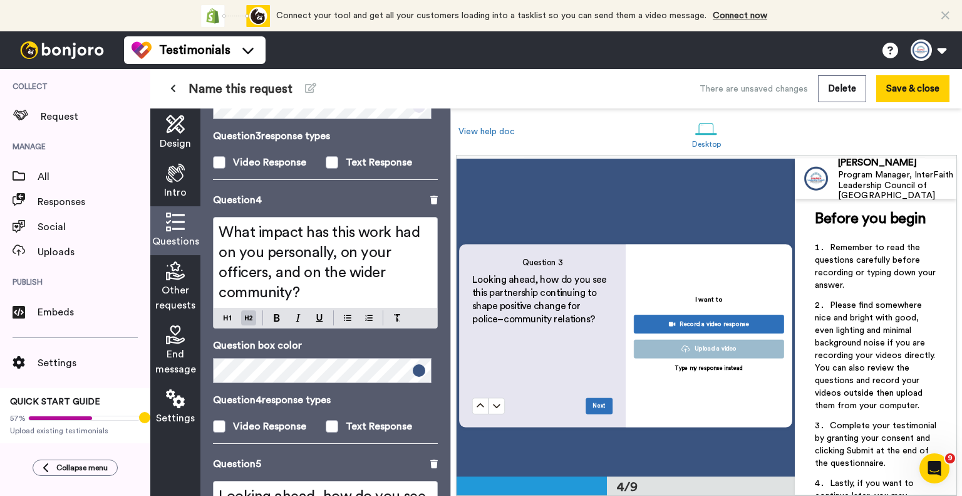
scroll to position [815, 0]
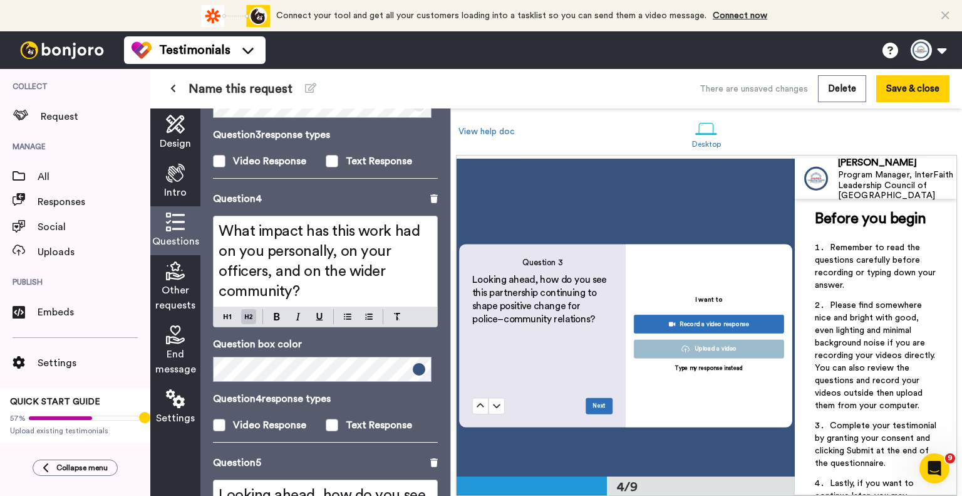
click at [432, 192] on div "Questions Ask a single question, or a series of questions up to 6 . Question 1 …" at bounding box center [325, 301] width 250 height 387
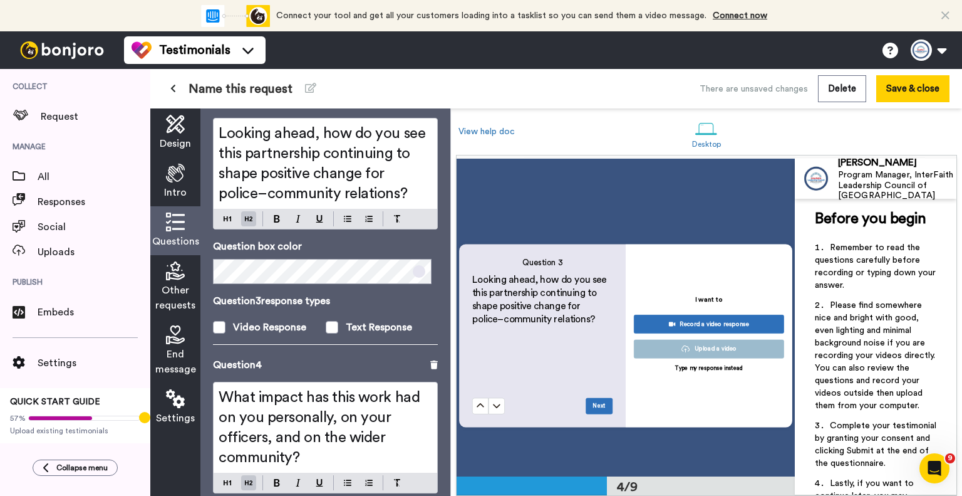
scroll to position [627, 0]
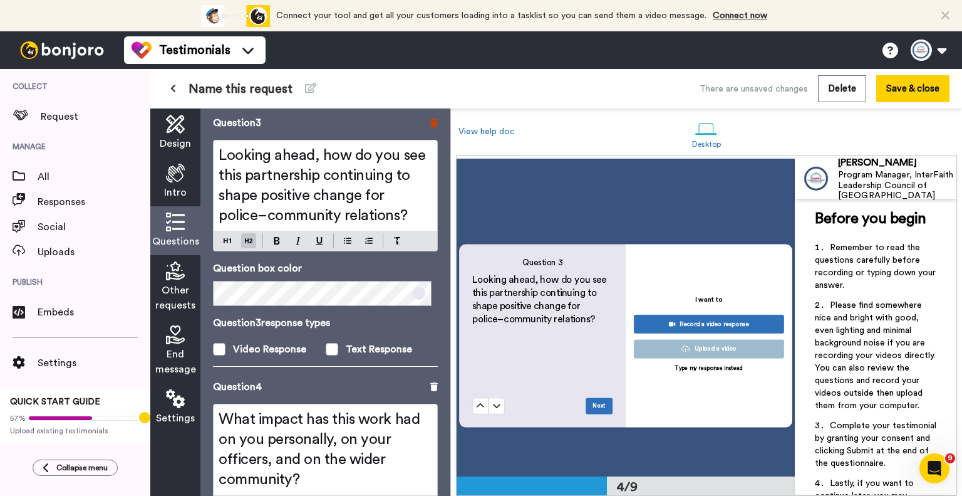
click at [430, 118] on icon at bounding box center [434, 122] width 8 height 9
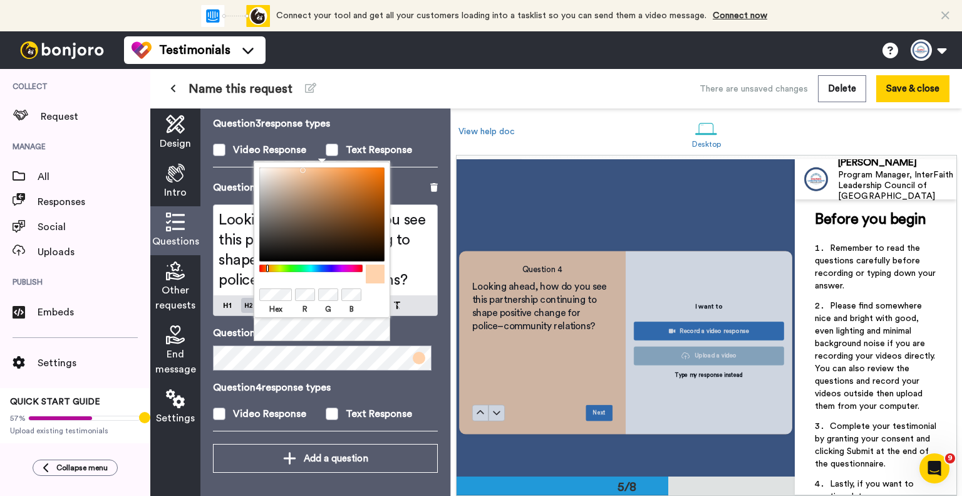
scroll to position [1243, 0]
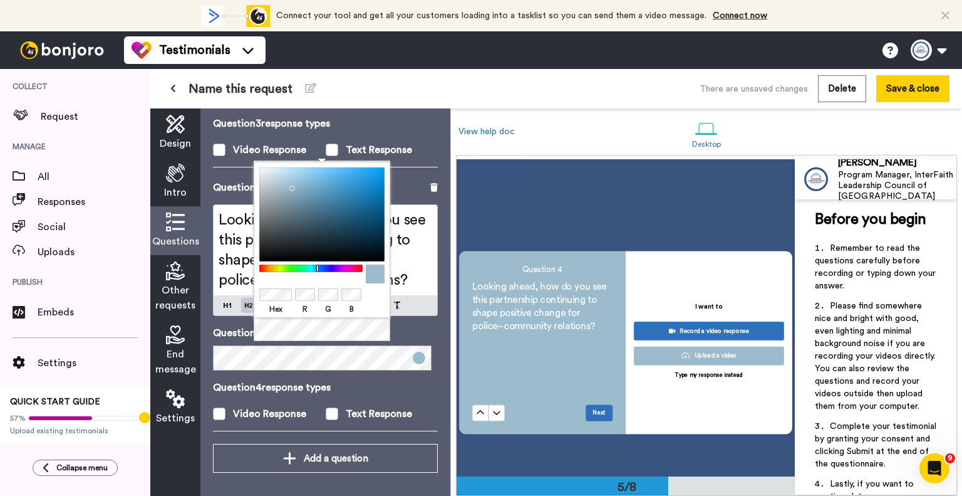
click at [389, 385] on p "Question 4 response types" at bounding box center [325, 387] width 225 height 15
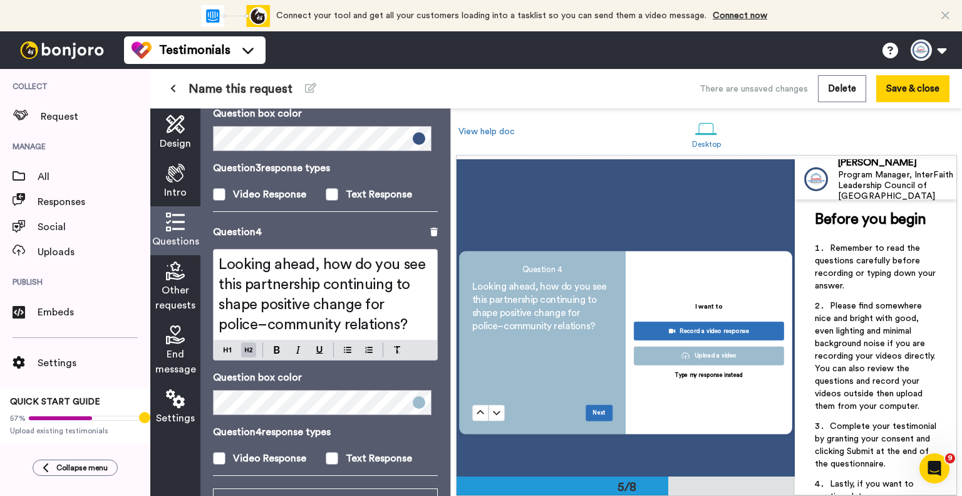
scroll to position [826, 0]
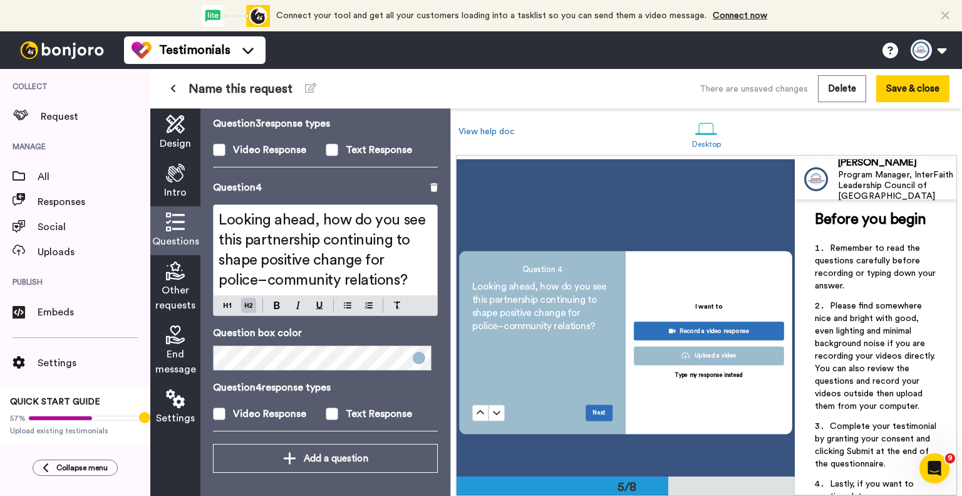
click at [170, 274] on icon at bounding box center [175, 270] width 19 height 19
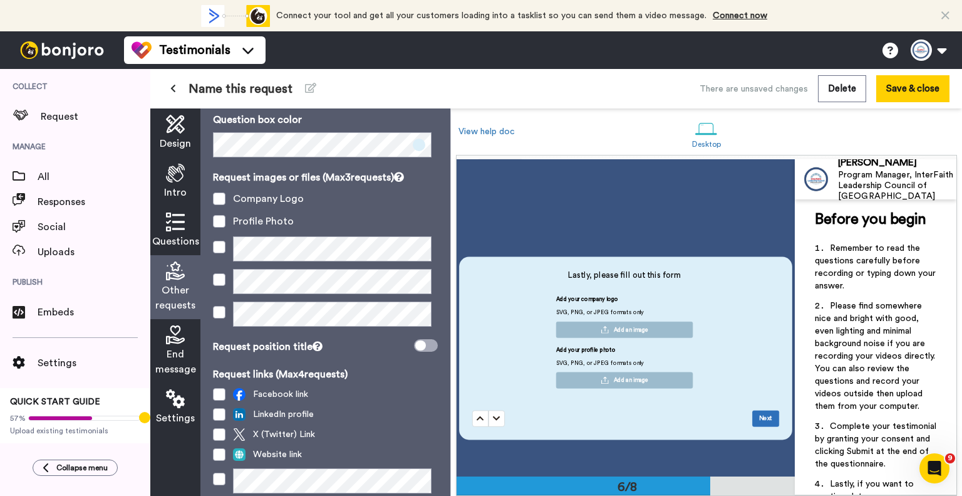
scroll to position [63, 0]
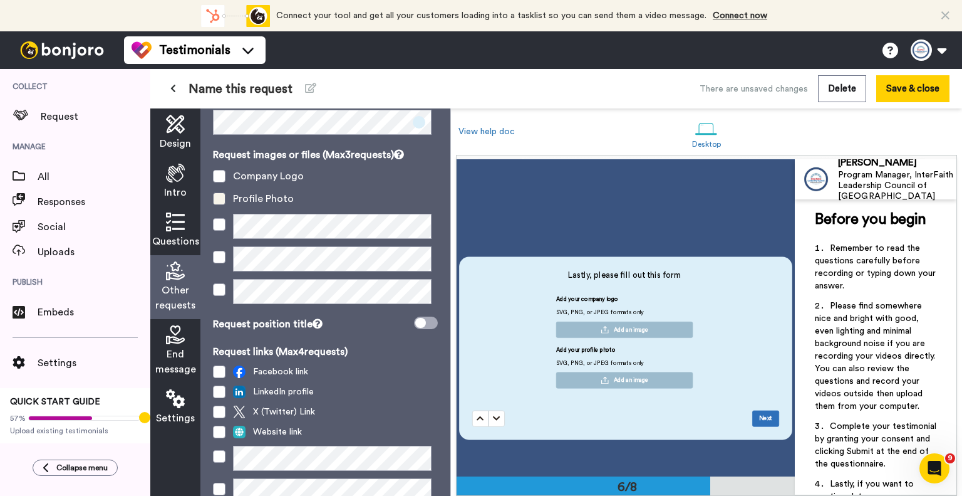
click at [218, 200] on span at bounding box center [219, 198] width 13 height 13
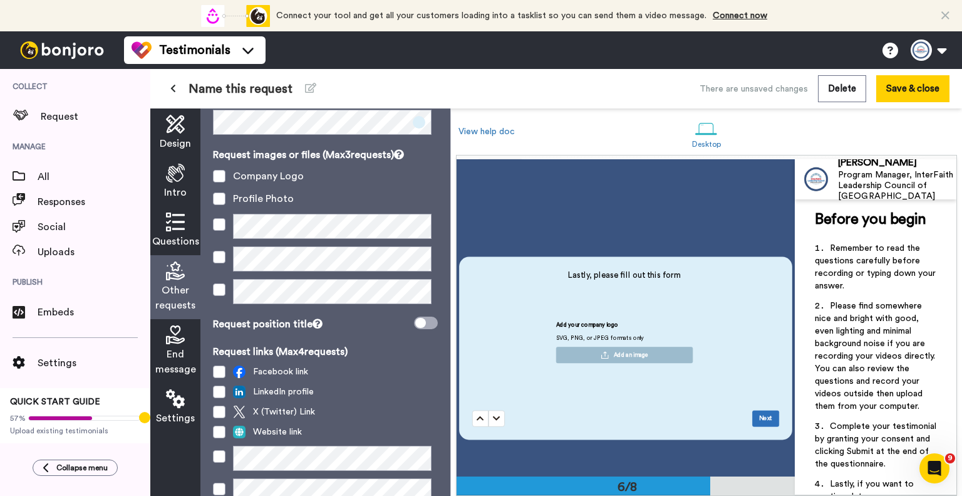
click at [175, 341] on icon at bounding box center [175, 334] width 19 height 19
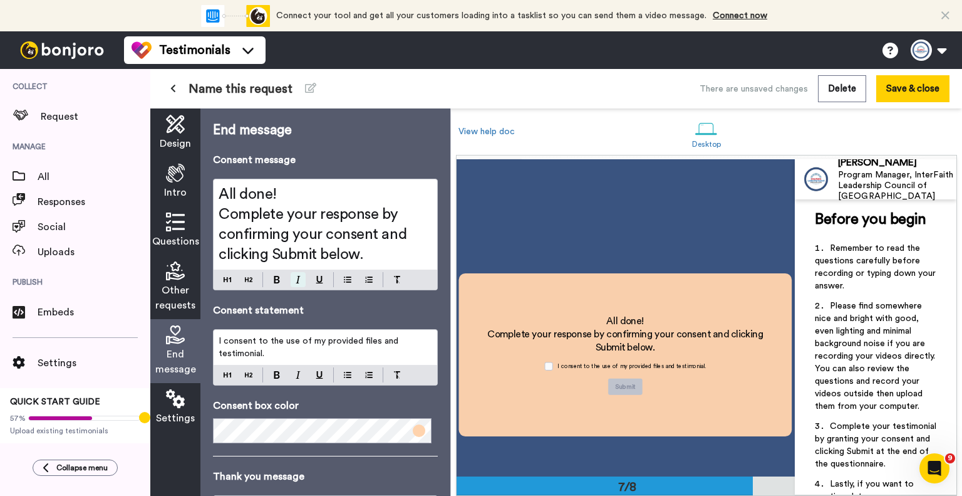
scroll to position [1864, 0]
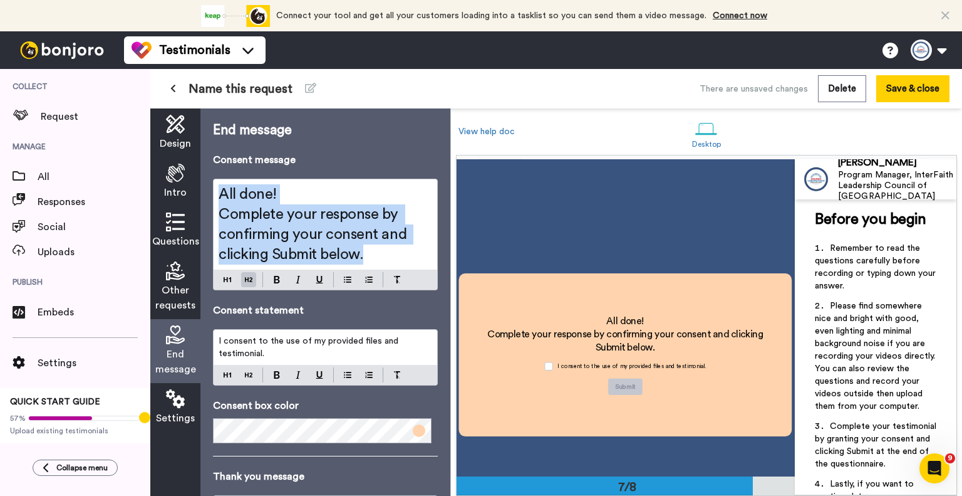
drag, startPoint x: 379, startPoint y: 255, endPoint x: 187, endPoint y: 192, distance: 202.5
click at [187, 192] on div "Design Intro Questions Other requests End message Settings End message Consent …" at bounding box center [300, 301] width 300 height 387
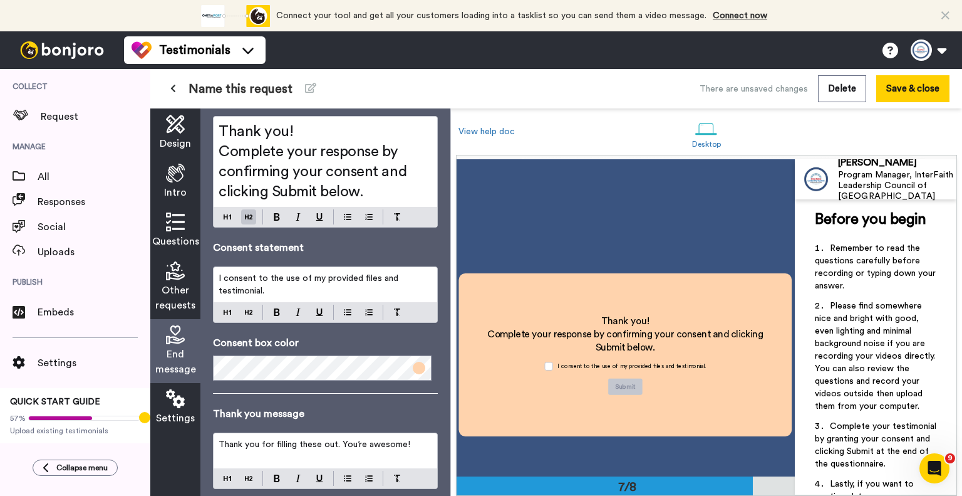
scroll to position [125, 0]
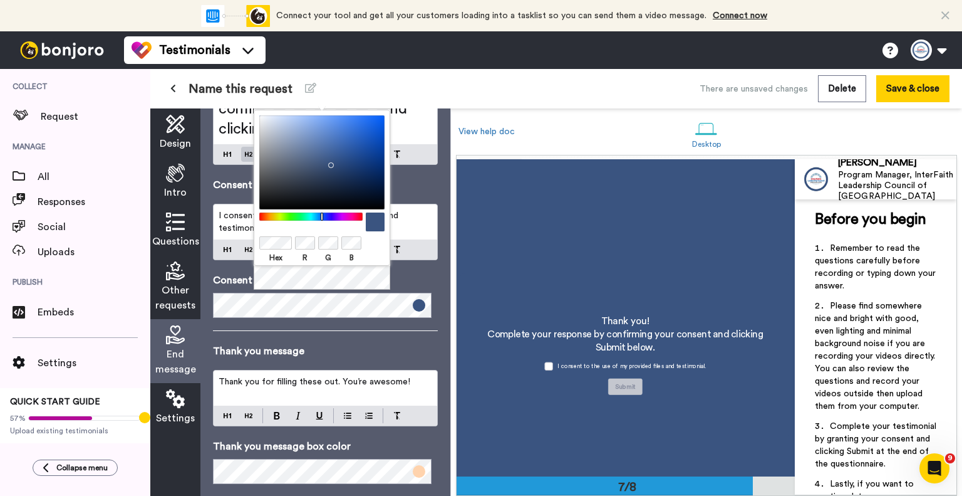
click at [350, 358] on div "Thank you message Thank you for filling these out. You’re awesome!" at bounding box center [325, 384] width 225 height 83
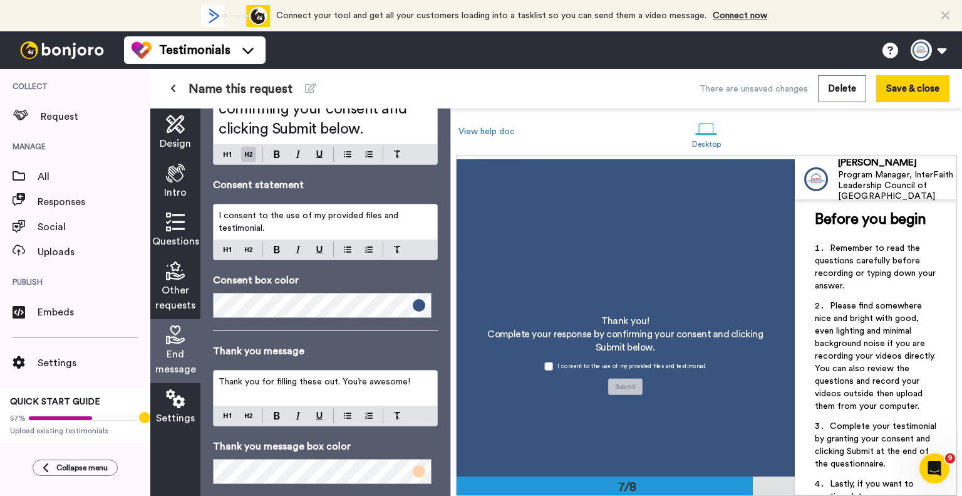
scroll to position [150, 0]
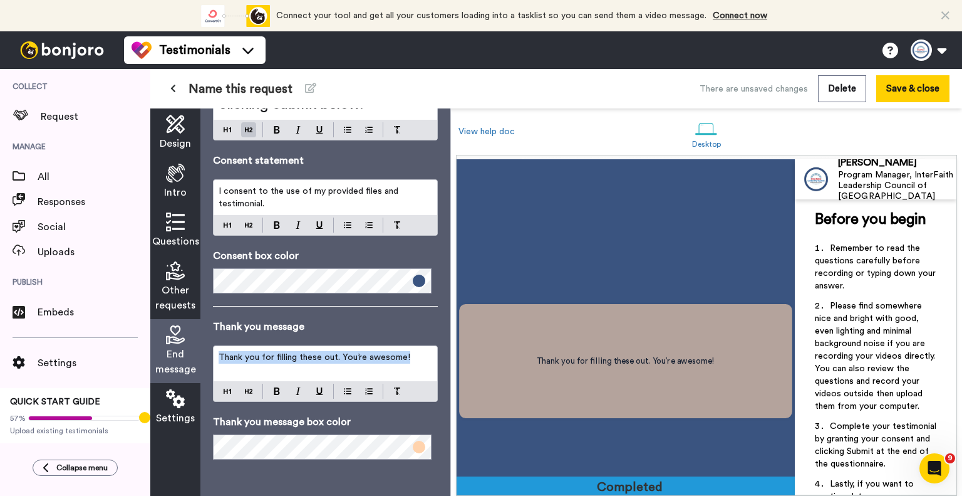
drag, startPoint x: 410, startPoint y: 356, endPoint x: 180, endPoint y: 361, distance: 230.6
click at [180, 361] on div "Design Intro Questions Other requests End message Settings End message Consent …" at bounding box center [300, 301] width 300 height 387
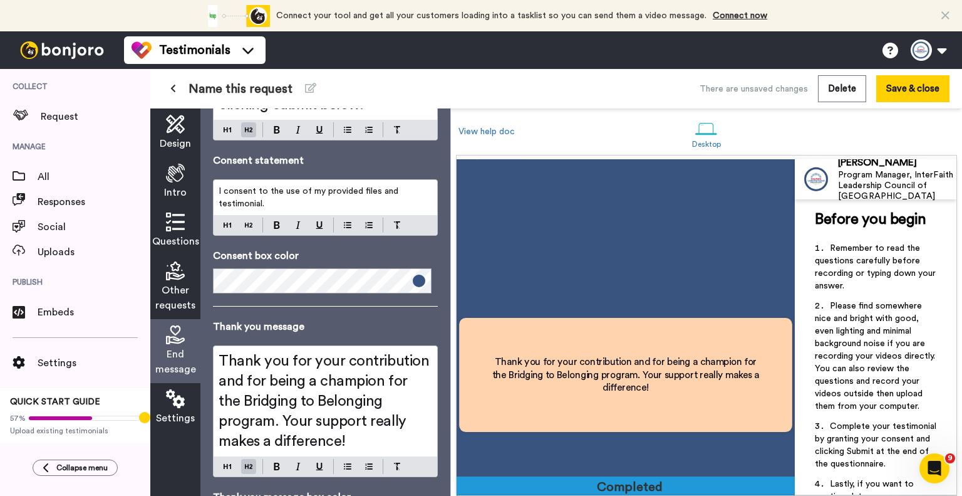
scroll to position [225, 0]
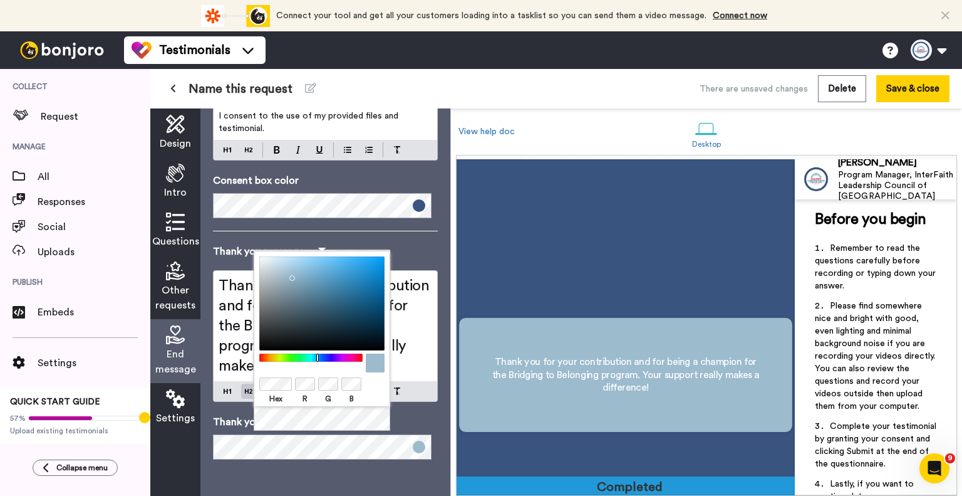
click at [341, 472] on div "End message Consent message Thank you! Complete your response by confirming you…" at bounding box center [325, 301] width 250 height 387
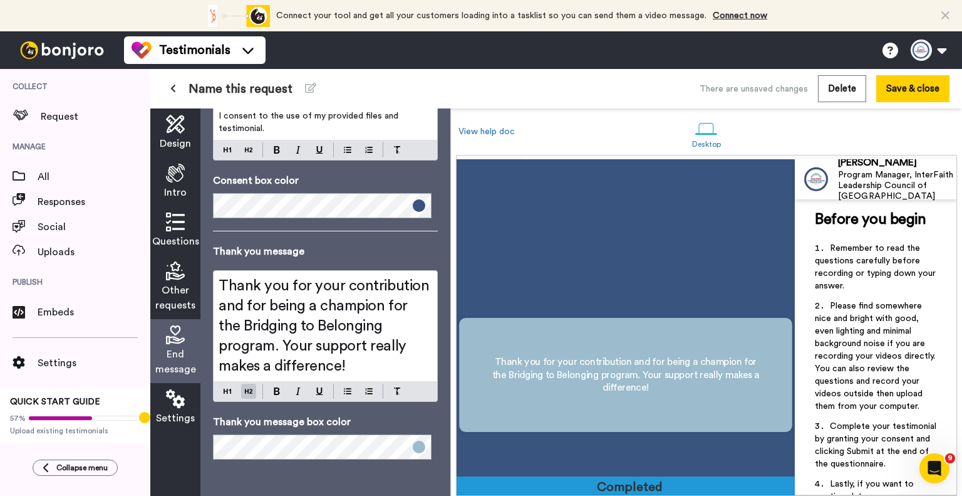
click at [235, 92] on span "Name this request" at bounding box center [241, 89] width 104 height 18
click at [308, 87] on icon at bounding box center [310, 88] width 11 height 10
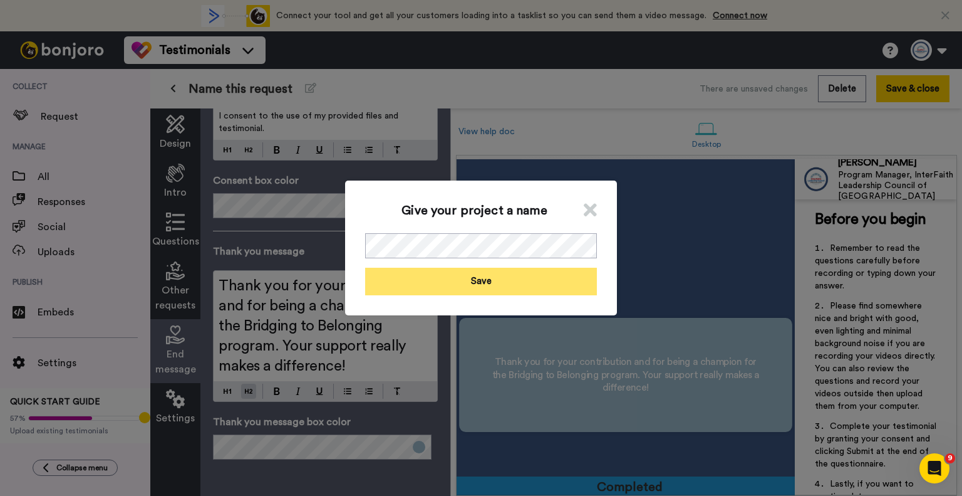
click at [437, 272] on button "Save" at bounding box center [481, 280] width 232 height 27
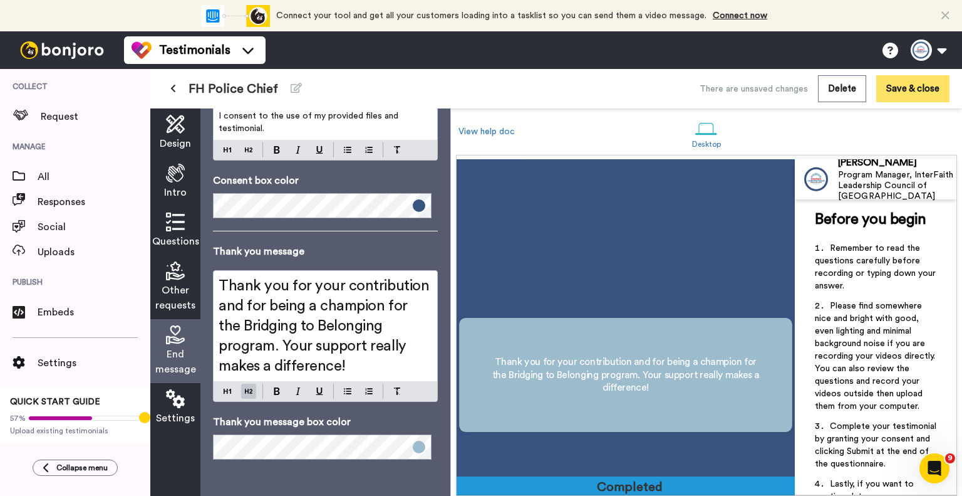
click at [908, 89] on button "Save & close" at bounding box center [912, 88] width 73 height 27
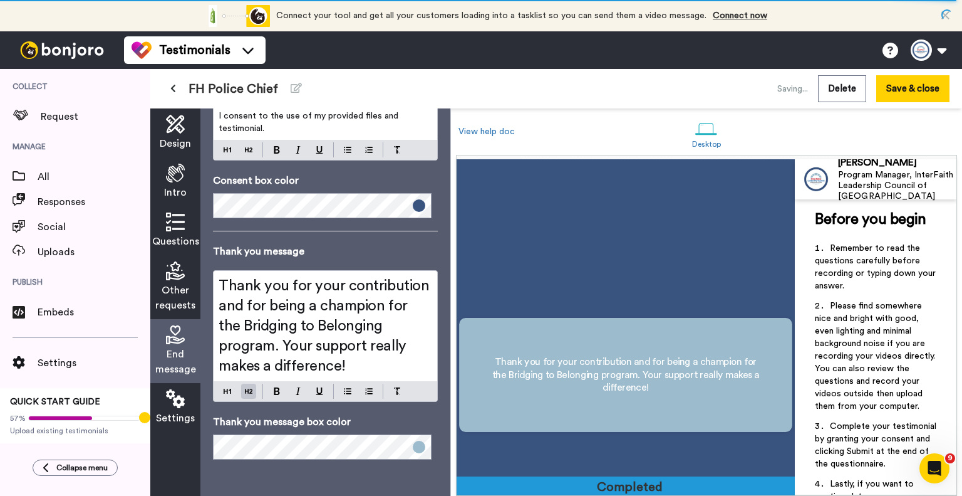
click at [949, 10] on icon at bounding box center [946, 15] width 8 height 13
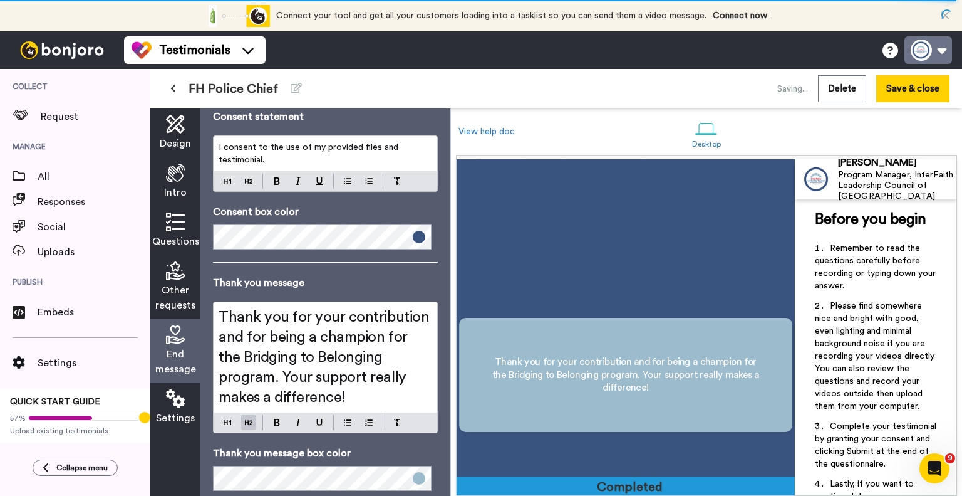
scroll to position [2391, 0]
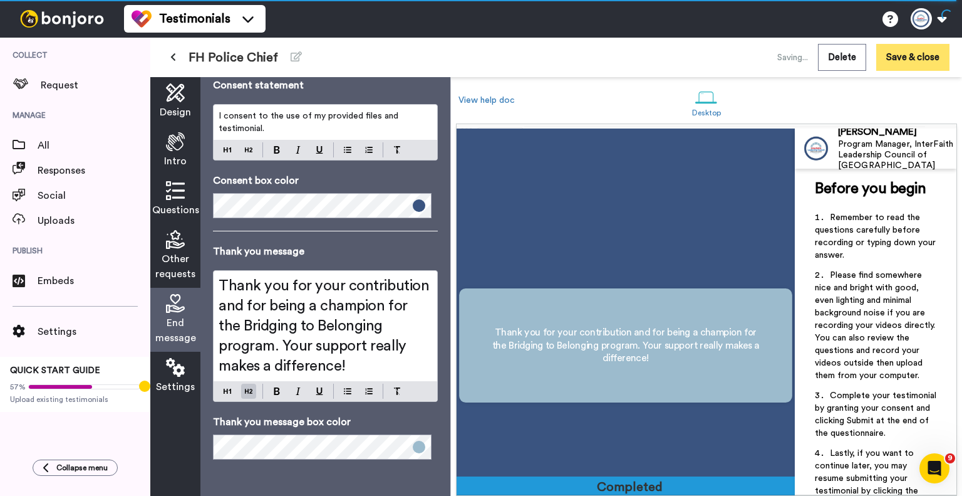
click at [910, 56] on button "Save & close" at bounding box center [912, 57] width 73 height 27
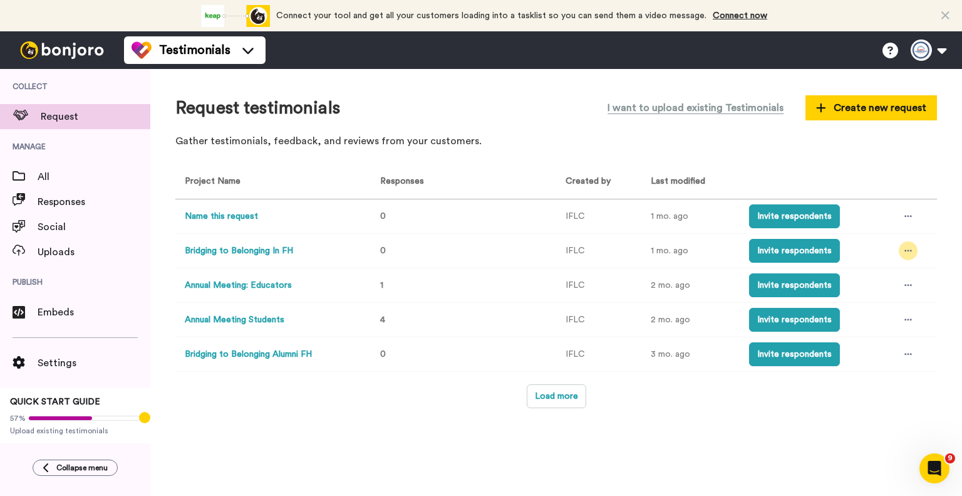
click at [910, 256] on div at bounding box center [908, 250] width 19 height 19
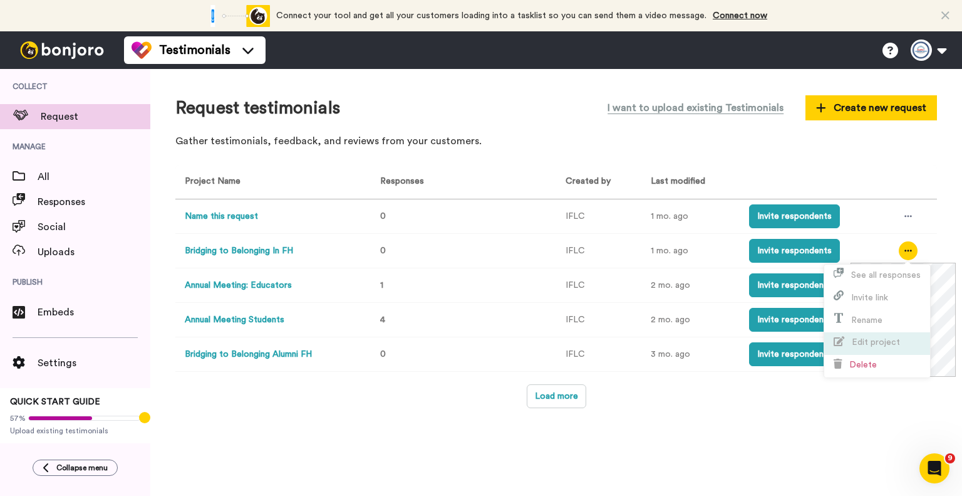
click at [849, 338] on span "Edit project" at bounding box center [867, 341] width 66 height 9
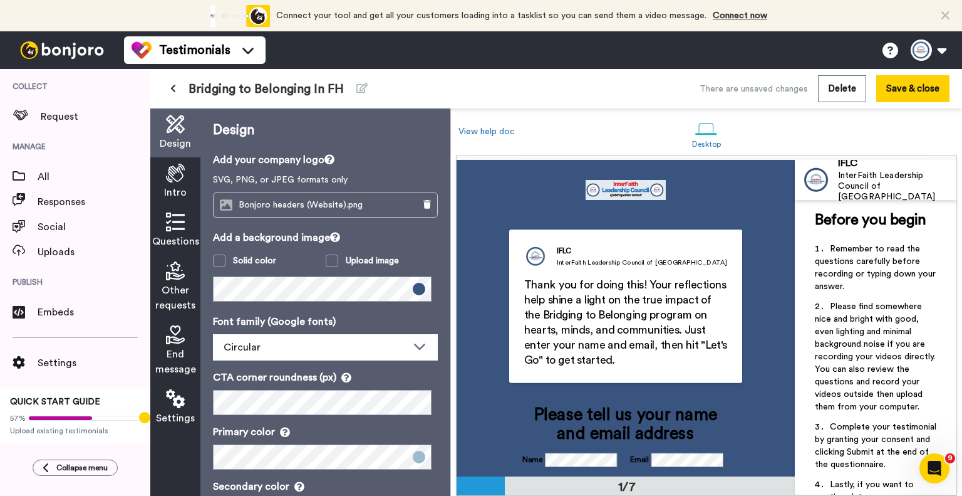
click at [177, 225] on icon at bounding box center [175, 221] width 19 height 19
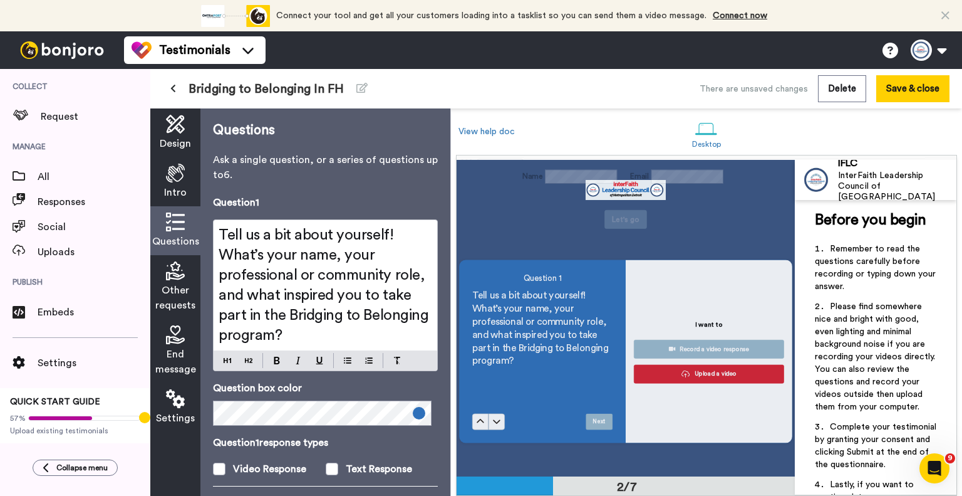
click at [173, 177] on icon at bounding box center [175, 172] width 19 height 19
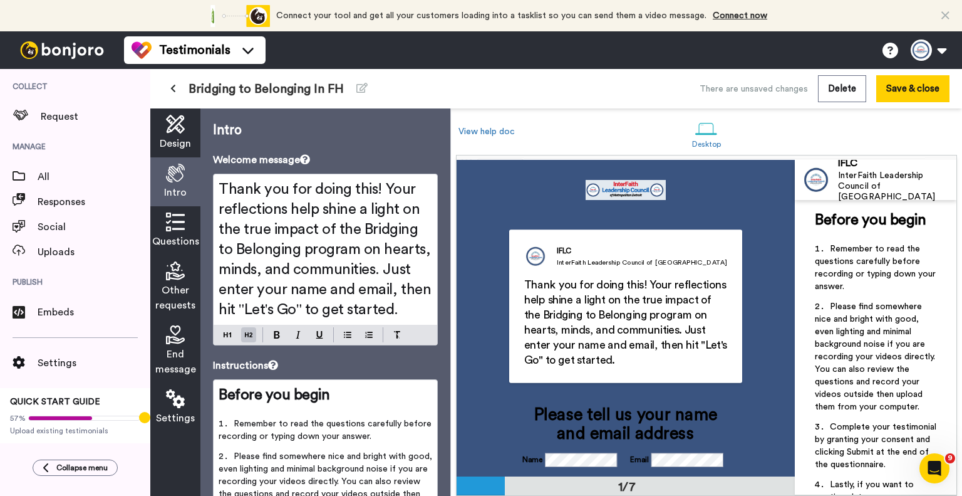
click at [358, 319] on h2 "Thank you for doing this! Your reflections help shine a light on the true impac…" at bounding box center [326, 249] width 214 height 140
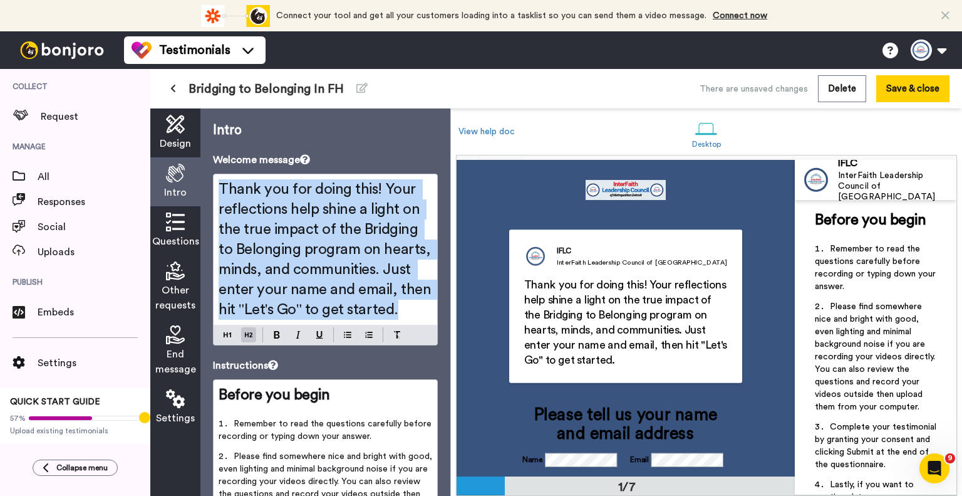
drag, startPoint x: 352, startPoint y: 330, endPoint x: 254, endPoint y: 199, distance: 163.7
click at [206, 192] on div "Intro Welcome message Thank you for doing this! Your reflections help shine a l…" at bounding box center [325, 301] width 250 height 387
copy span "Thank you for doing this! Your reflections help shine a light on the true impac…"
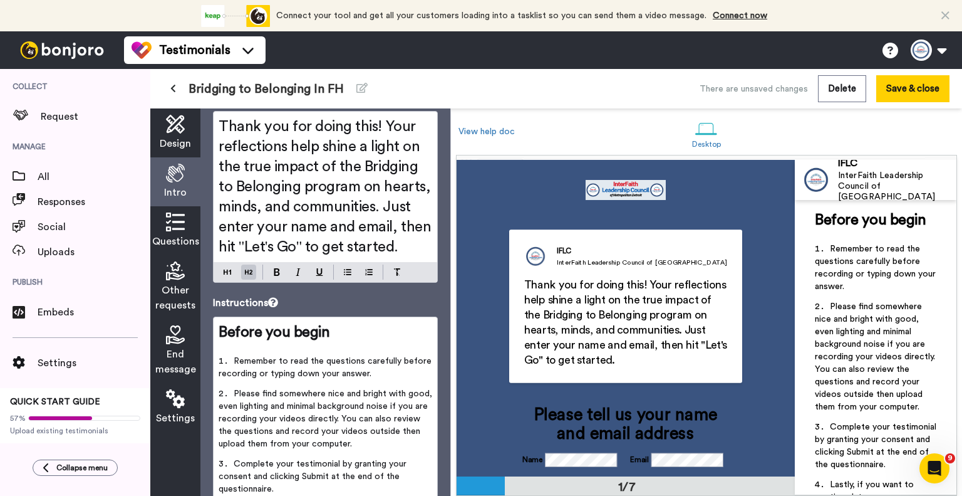
click at [175, 341] on icon at bounding box center [175, 334] width 19 height 19
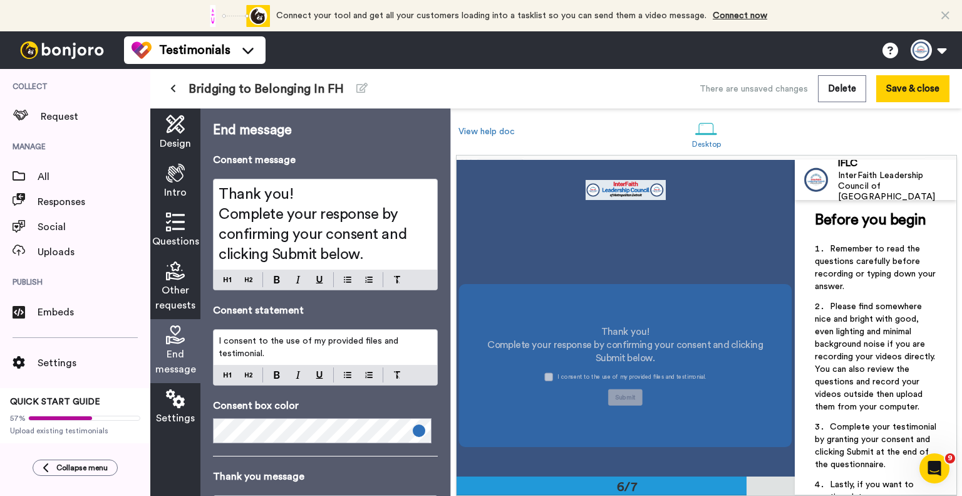
scroll to position [1552, 0]
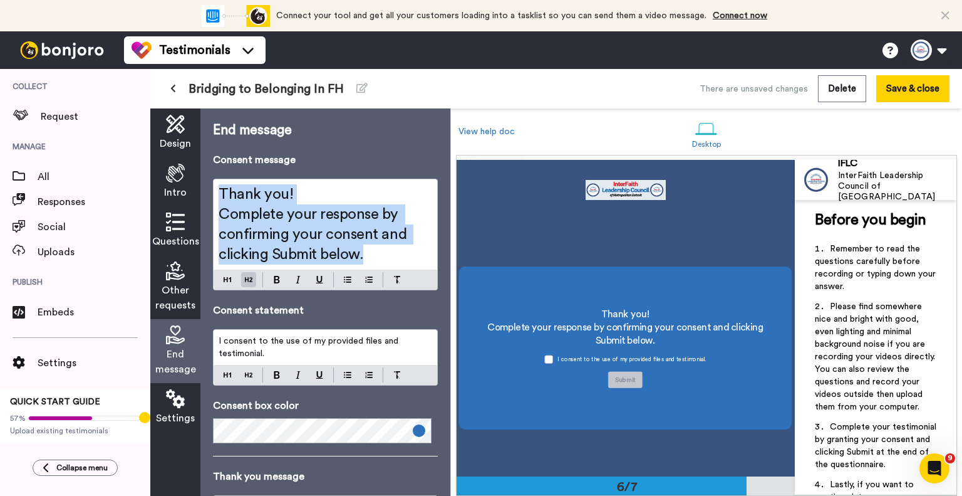
drag, startPoint x: 373, startPoint y: 259, endPoint x: 270, endPoint y: 204, distance: 116.8
click at [185, 193] on div "Design Intro Questions Other requests End message Settings End message Consent …" at bounding box center [300, 301] width 300 height 387
copy div "Thank you! Complete your response by confirming your consent and clicking Submi…"
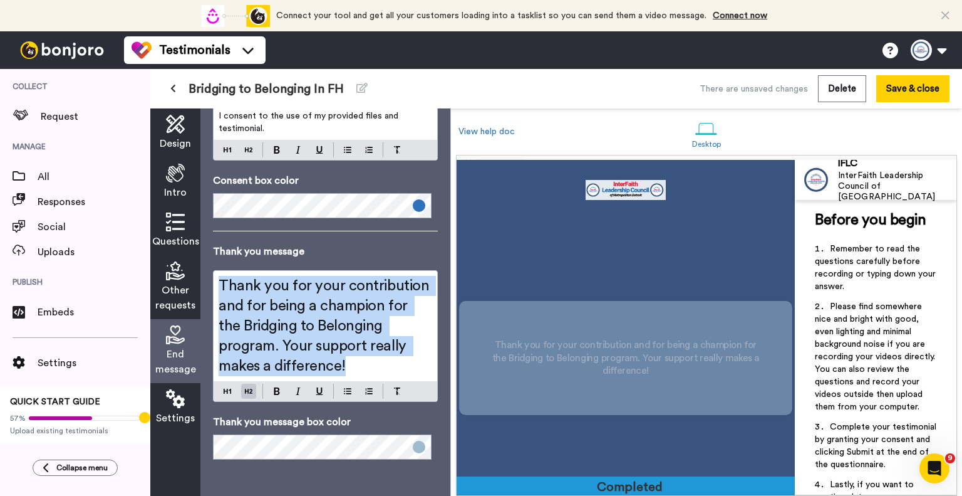
scroll to position [1862, 0]
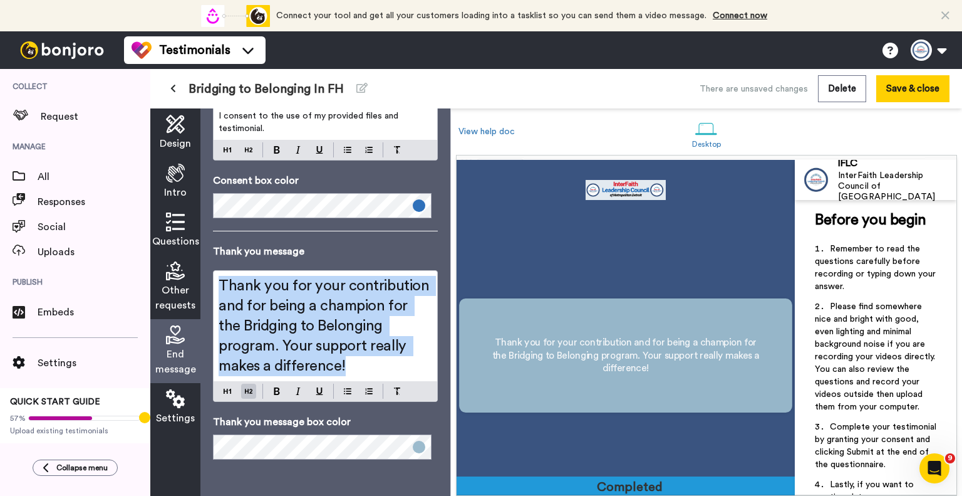
drag, startPoint x: 347, startPoint y: 366, endPoint x: 202, endPoint y: 280, distance: 168.2
click at [202, 280] on div "End message Consent message Thank you! Complete your response by confirming you…" at bounding box center [325, 301] width 250 height 387
copy span "Thank you for your contribution and for being a champion for the Bridging to Be…"
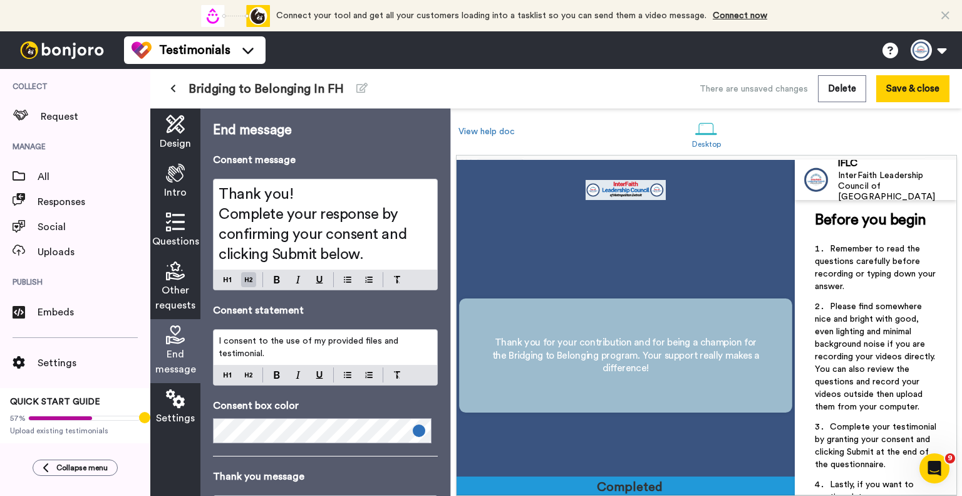
scroll to position [225, 0]
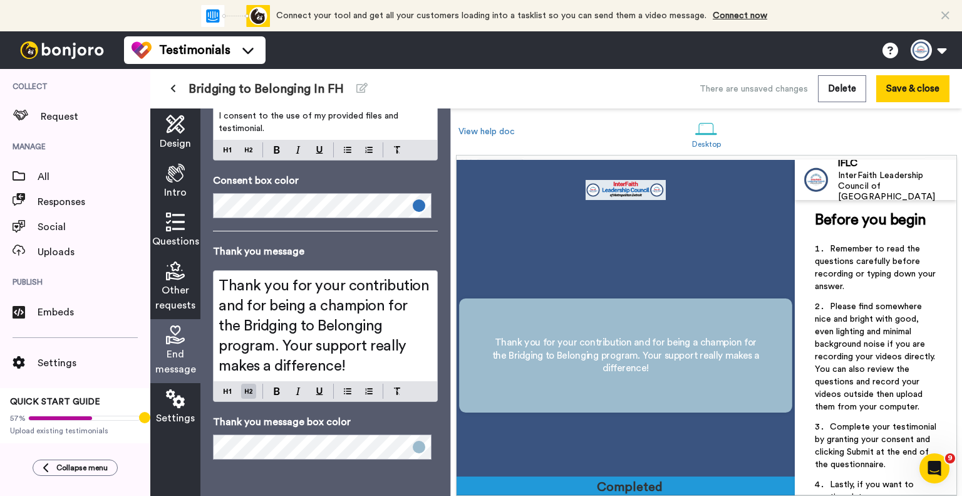
click at [176, 218] on icon at bounding box center [175, 221] width 19 height 19
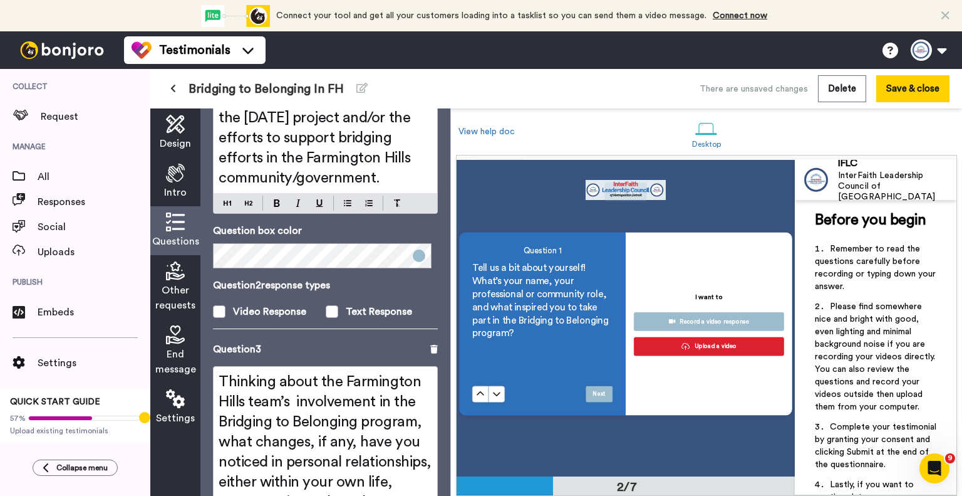
scroll to position [564, 0]
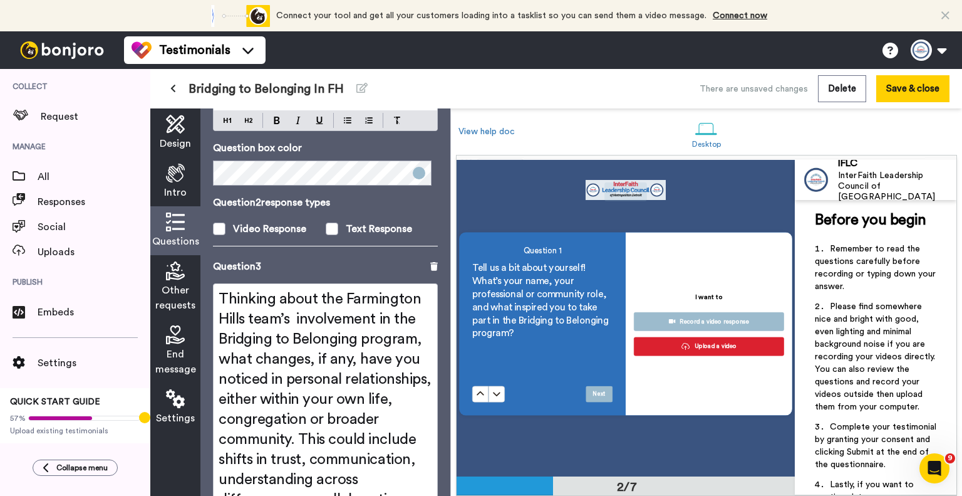
click at [184, 181] on icon at bounding box center [175, 172] width 19 height 19
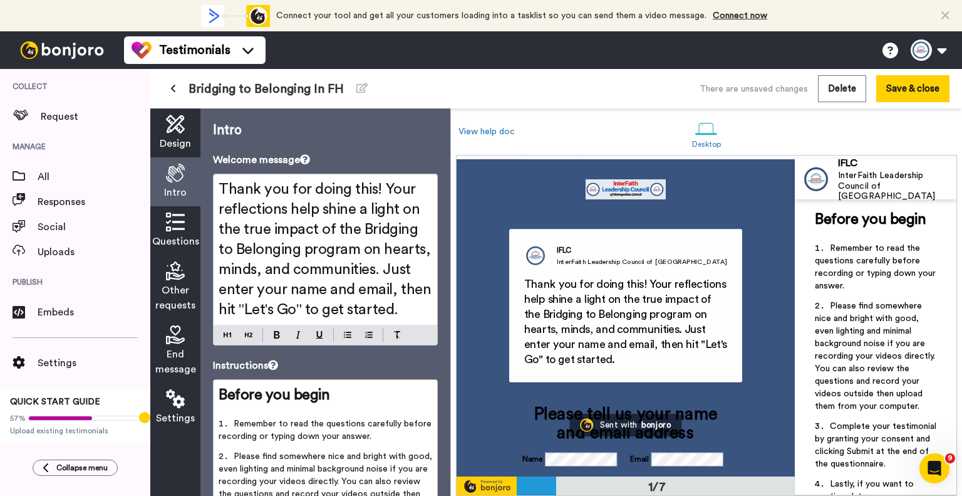
scroll to position [0, 0]
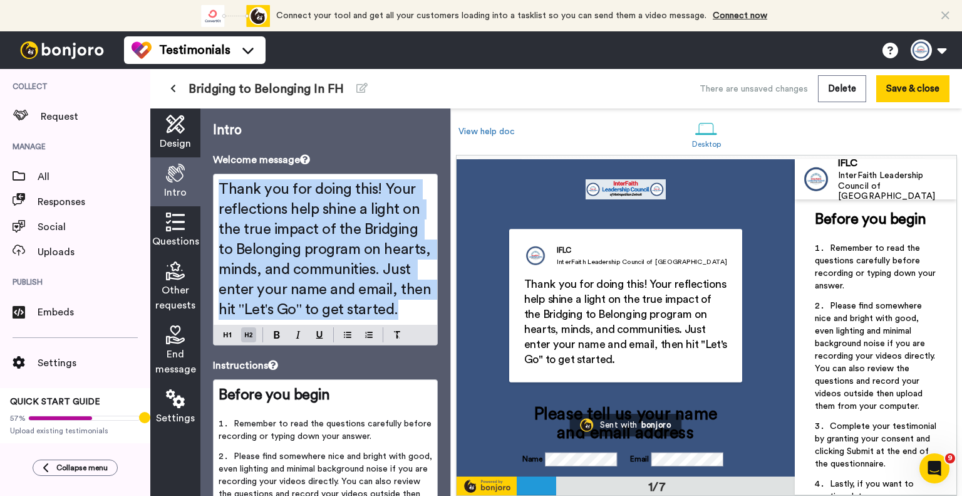
drag, startPoint x: 345, startPoint y: 333, endPoint x: 217, endPoint y: 176, distance: 202.1
click at [217, 176] on div "Thank you for doing this! Your reflections help shine a light on the true impac…" at bounding box center [326, 249] width 224 height 150
copy span "Thank you for doing this! Your reflections help shine a light on the true impac…"
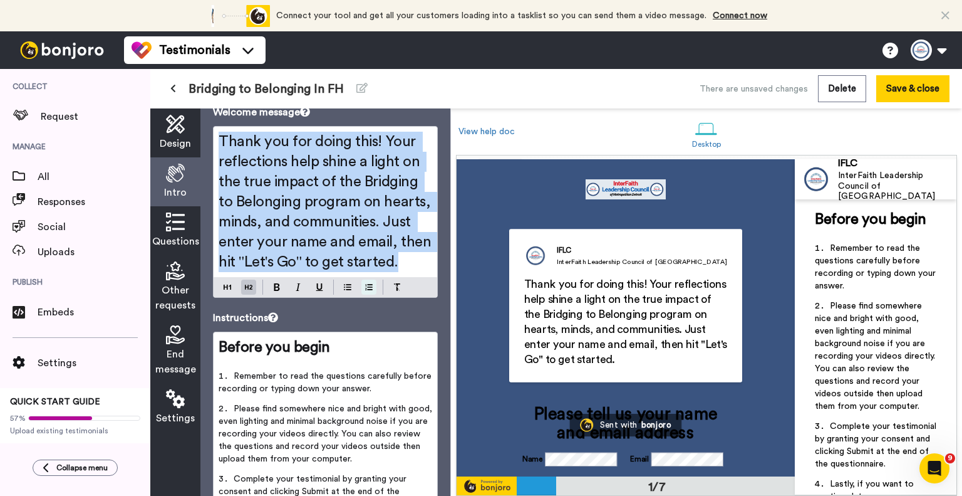
scroll to position [125, 0]
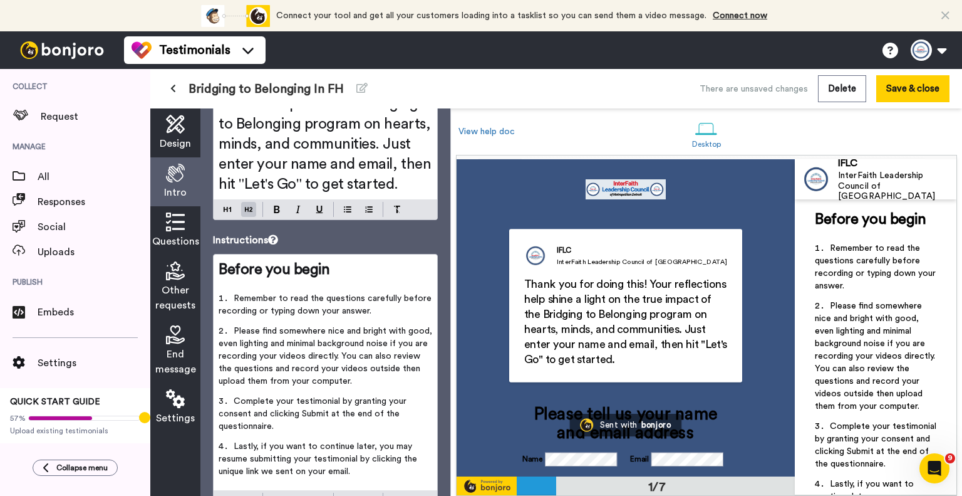
click at [171, 217] on icon at bounding box center [175, 221] width 19 height 19
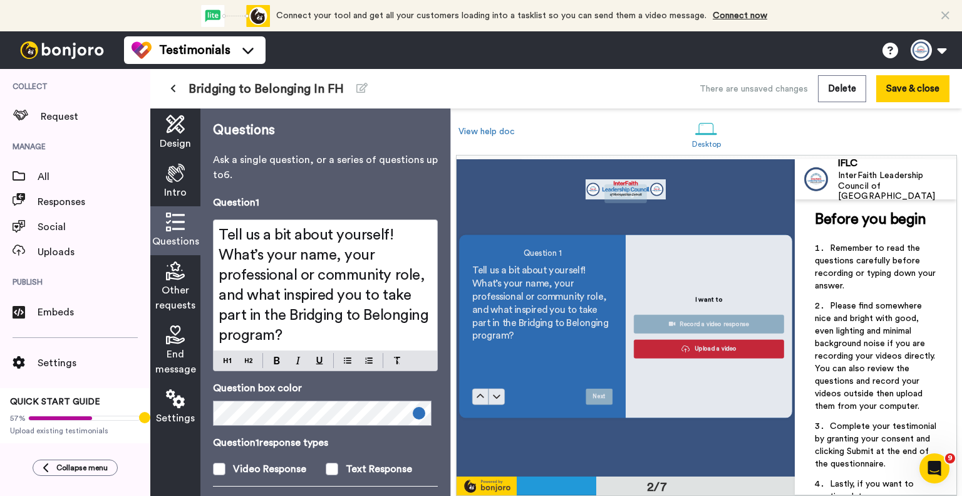
scroll to position [311, 0]
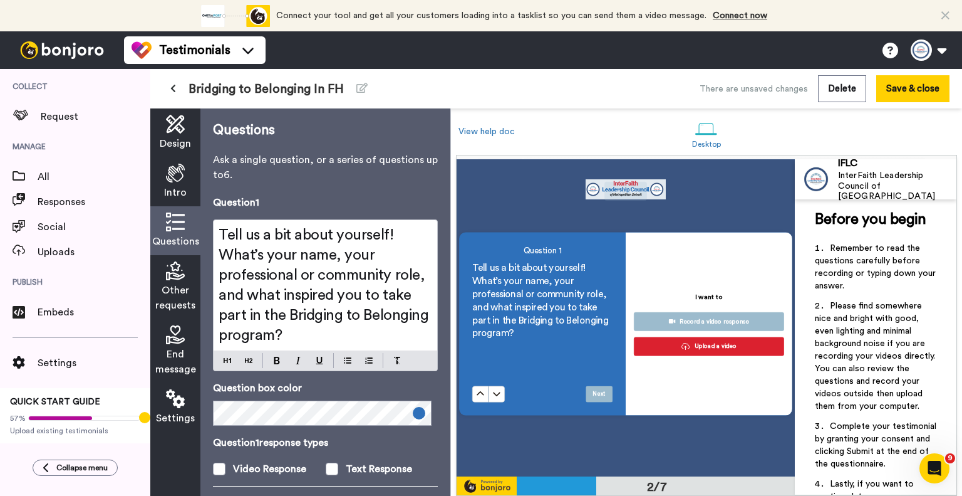
click at [159, 299] on span "Other requests" at bounding box center [175, 298] width 40 height 30
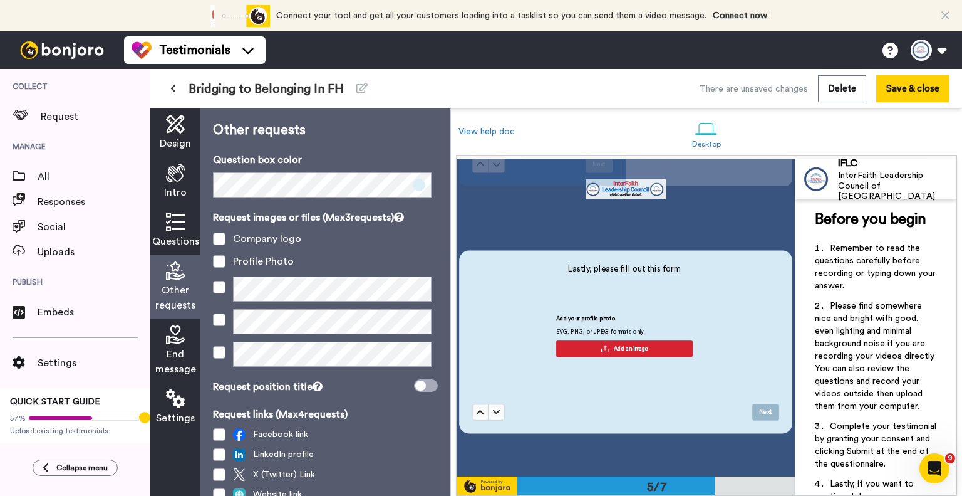
click at [168, 347] on span "End message" at bounding box center [175, 361] width 41 height 30
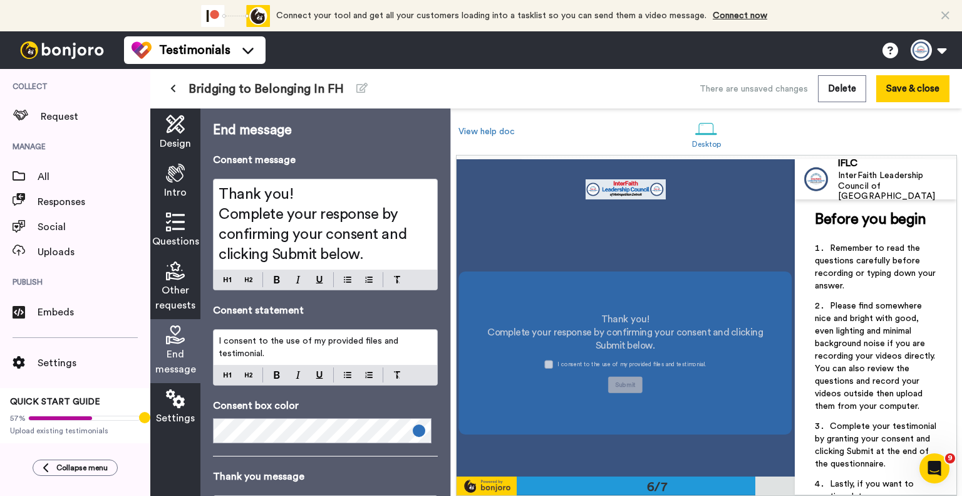
scroll to position [1552, 0]
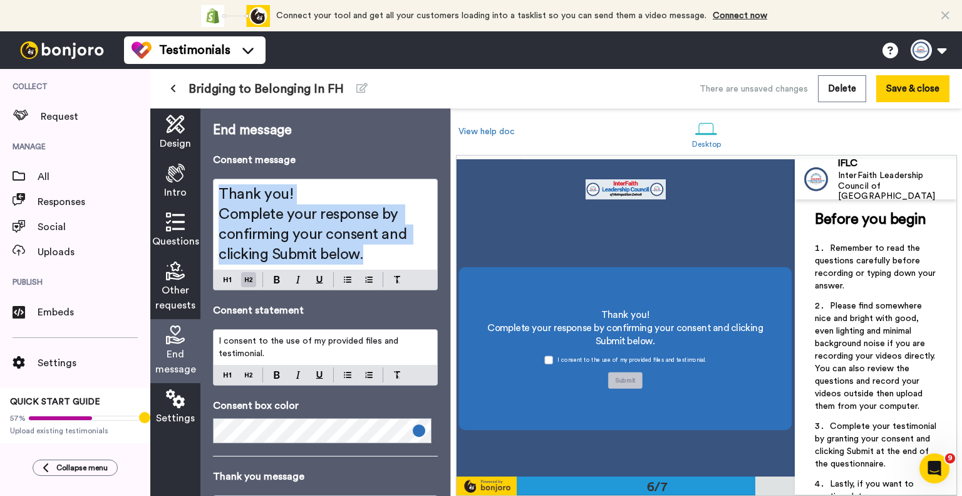
drag, startPoint x: 373, startPoint y: 257, endPoint x: 213, endPoint y: 189, distance: 174.5
click at [214, 189] on div "Thank you! Complete your response by confirming your consent and clicking Submi…" at bounding box center [326, 224] width 224 height 90
copy div "Thank you! Complete your response by confirming your consent and clicking Submi…"
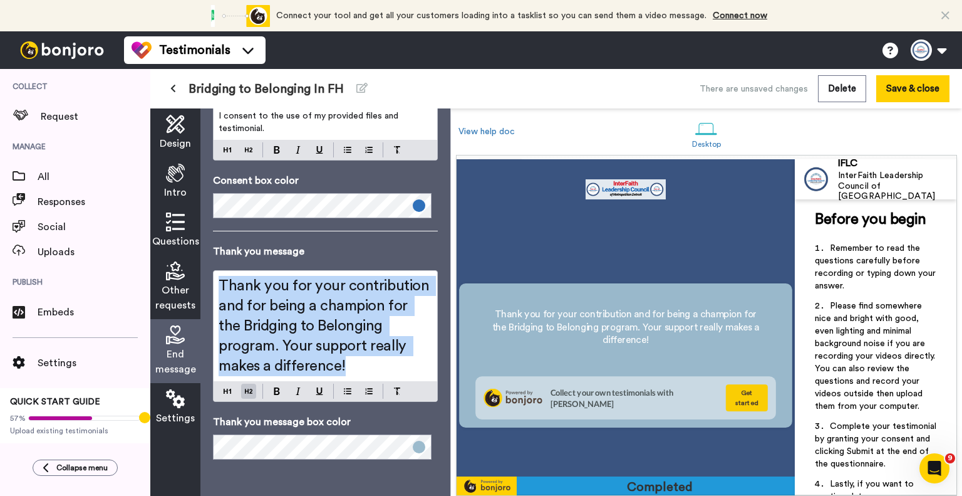
scroll to position [1862, 0]
drag, startPoint x: 345, startPoint y: 370, endPoint x: 199, endPoint y: 273, distance: 175.8
click at [195, 270] on div "Design Intro Questions Other requests End message Settings End message Consent …" at bounding box center [300, 301] width 300 height 387
copy span "Thank you for your contribution and for being a champion for the Bridging to Be…"
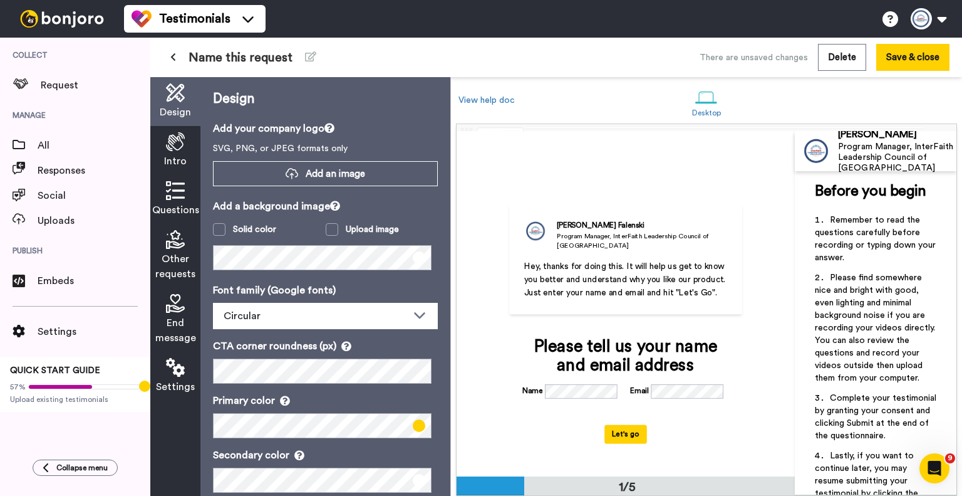
click at [173, 185] on icon at bounding box center [175, 190] width 19 height 19
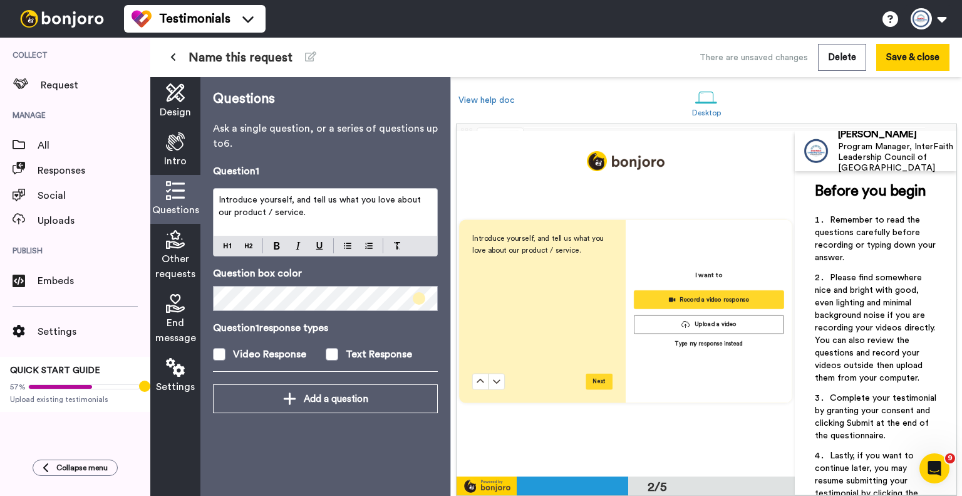
scroll to position [340, 0]
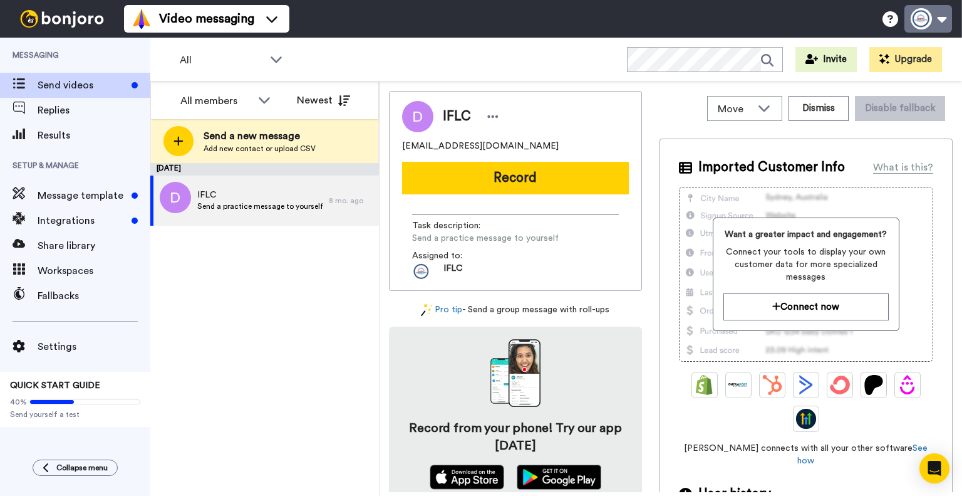
click at [910, 28] on button at bounding box center [929, 19] width 48 height 28
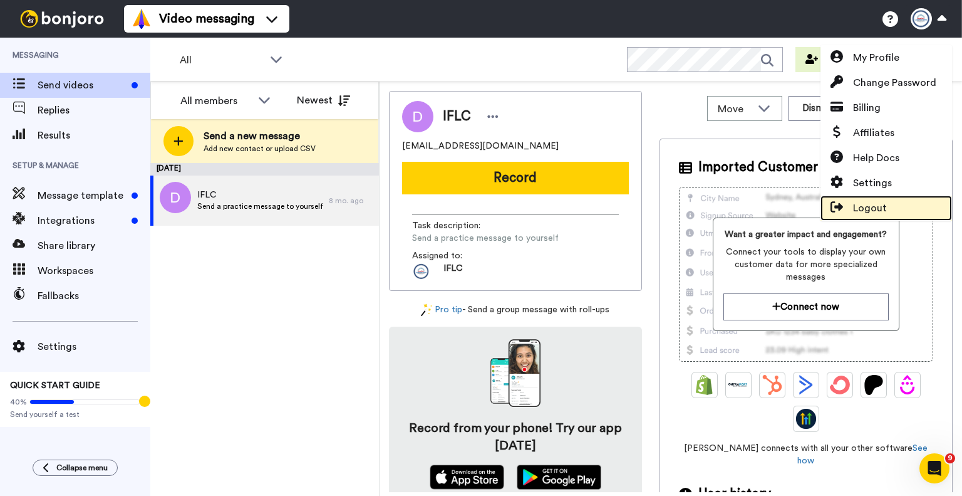
click at [878, 213] on span "Logout" at bounding box center [870, 207] width 34 height 15
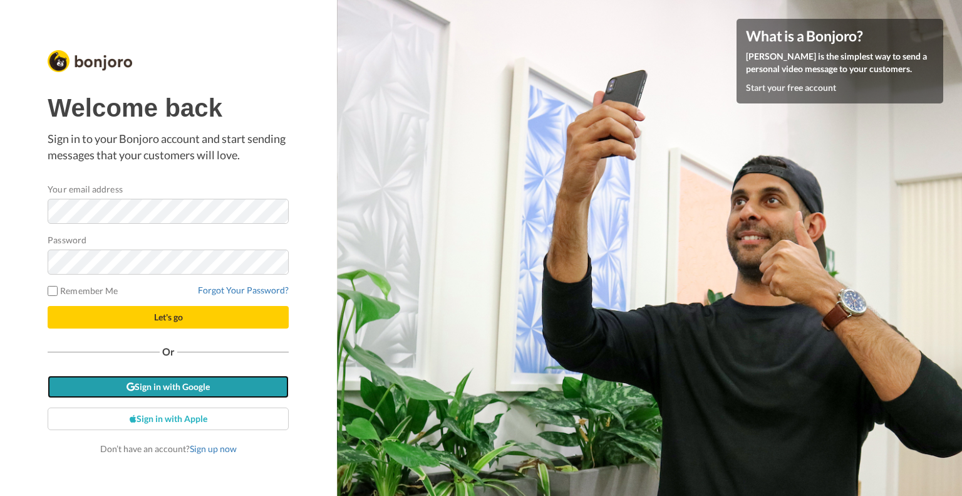
click at [197, 385] on link "Sign in with Google" at bounding box center [168, 386] width 241 height 23
